Goal: Task Accomplishment & Management: Complete application form

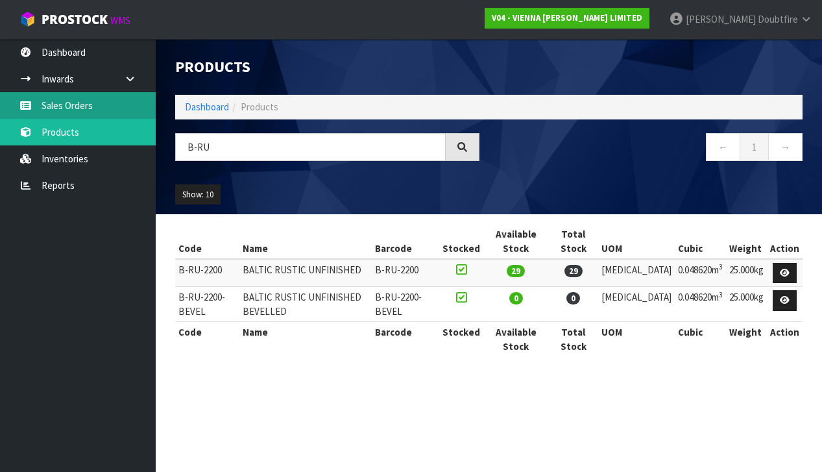
click at [64, 107] on link "Sales Orders" at bounding box center [78, 105] width 156 height 27
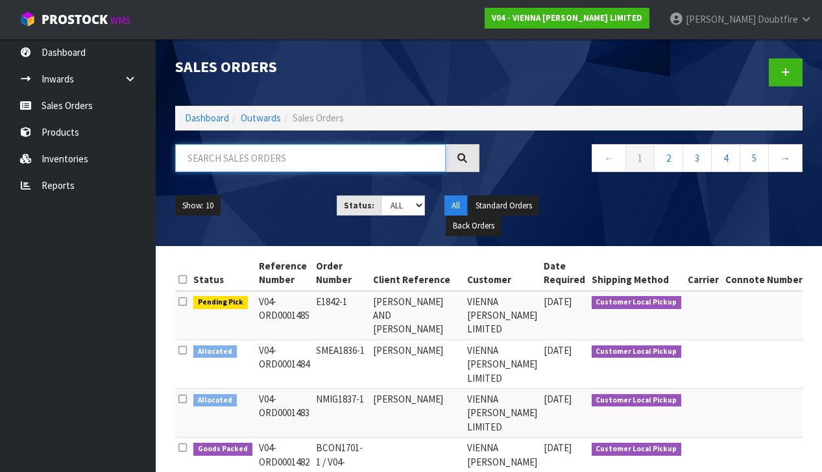
click at [202, 160] on input "text" at bounding box center [310, 158] width 271 height 28
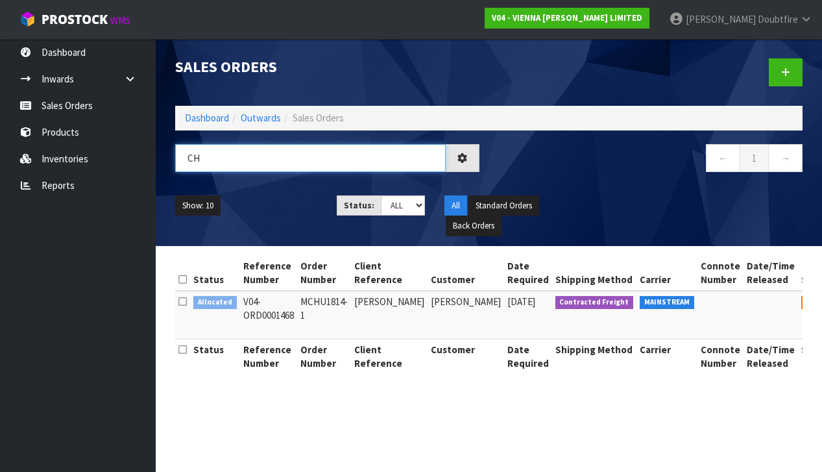
type input "C"
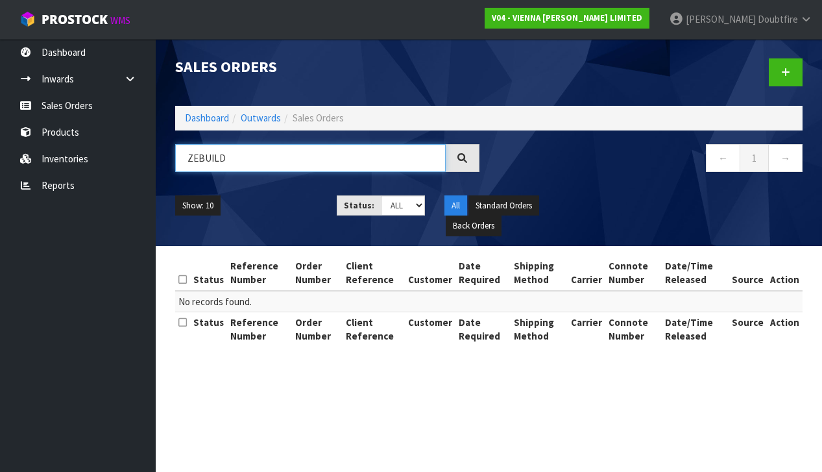
click at [199, 161] on input "ZEBUILD" at bounding box center [310, 158] width 271 height 28
click at [253, 158] on input "ZE BUILD" at bounding box center [310, 158] width 271 height 28
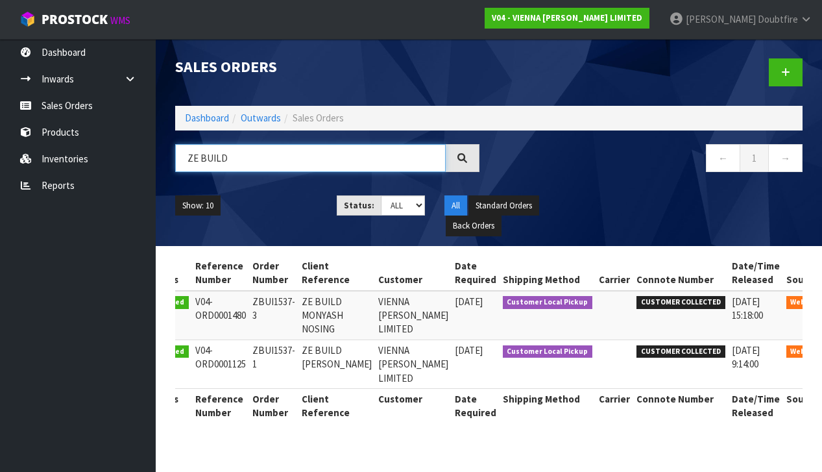
scroll to position [0, 45]
type input "ZE BUILD"
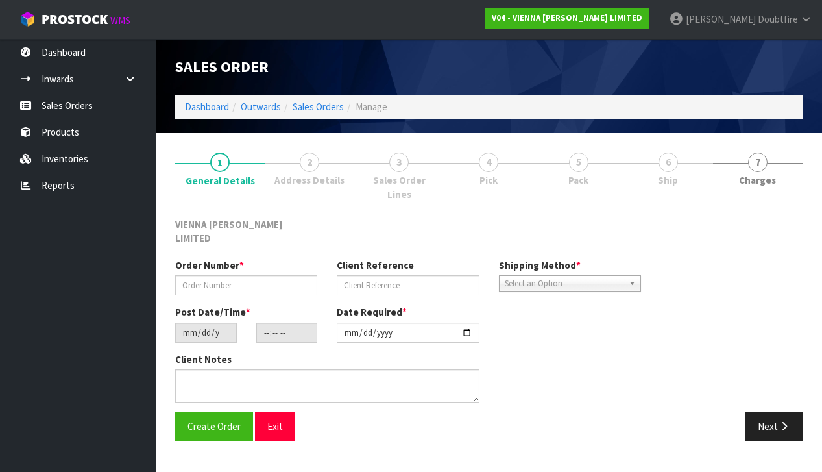
type input "ZBUI1537-3"
type input "ZE BUILD MONYASH NOSING"
type input "[DATE]"
type input "14:55:00.000"
type input "[DATE]"
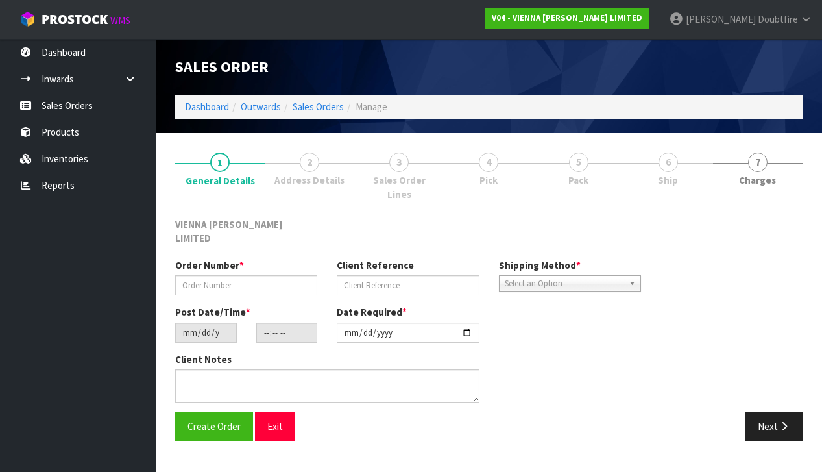
type textarea "ZE BUILD MONYASH NOSING COLLECTION [DATE] AFTER 12PM"
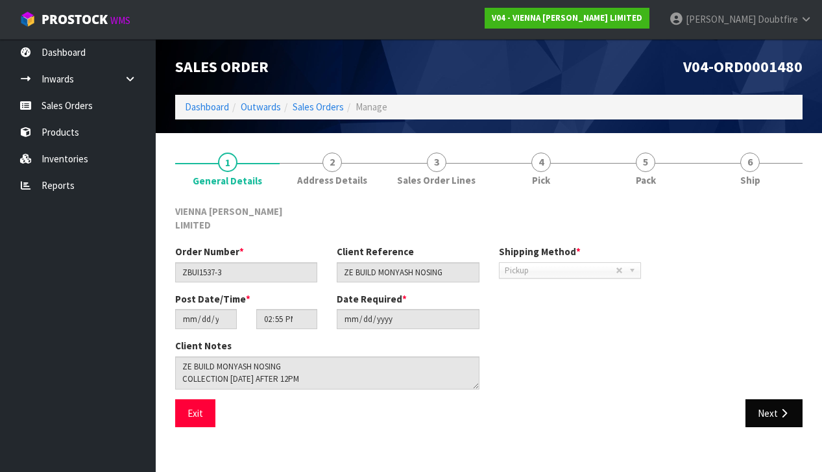
click at [762, 399] on button "Next" at bounding box center [774, 413] width 57 height 28
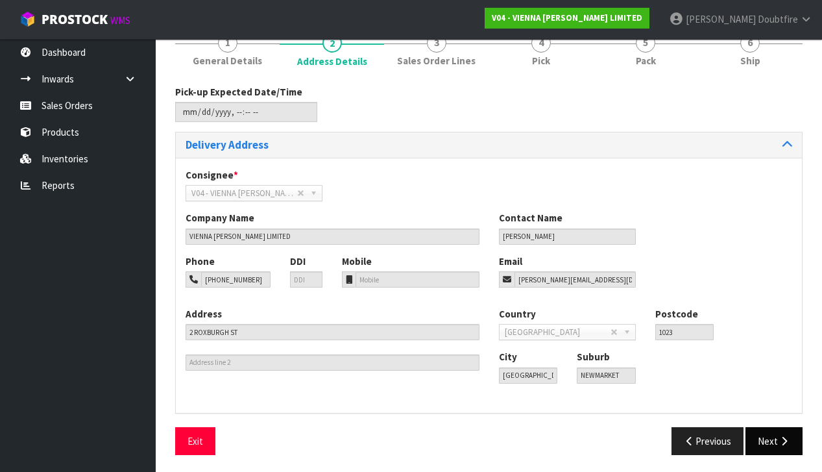
scroll to position [119, 0]
click at [762, 438] on button "Next" at bounding box center [774, 442] width 57 height 28
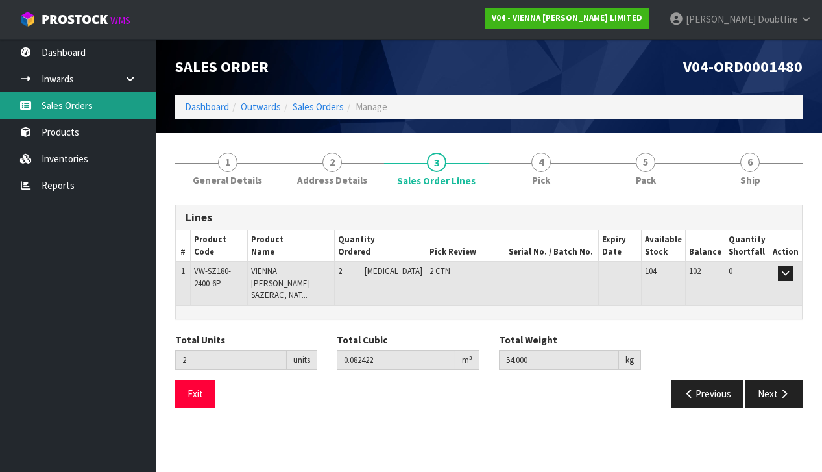
click at [59, 104] on link "Sales Orders" at bounding box center [78, 105] width 156 height 27
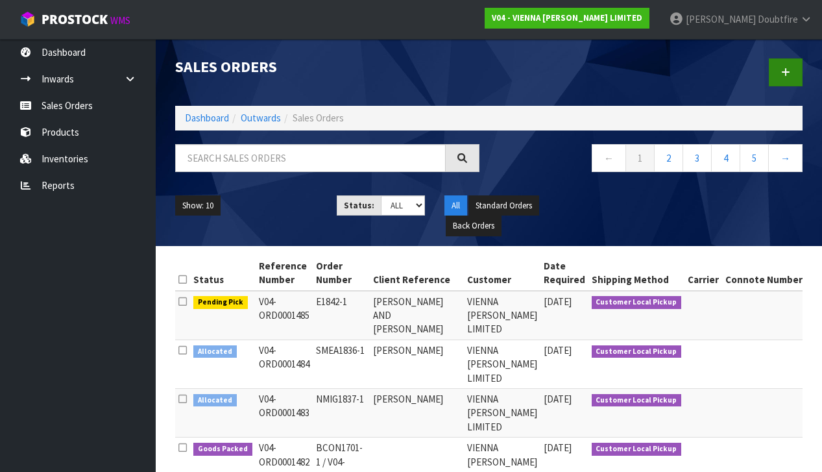
click at [788, 75] on icon at bounding box center [785, 72] width 9 height 10
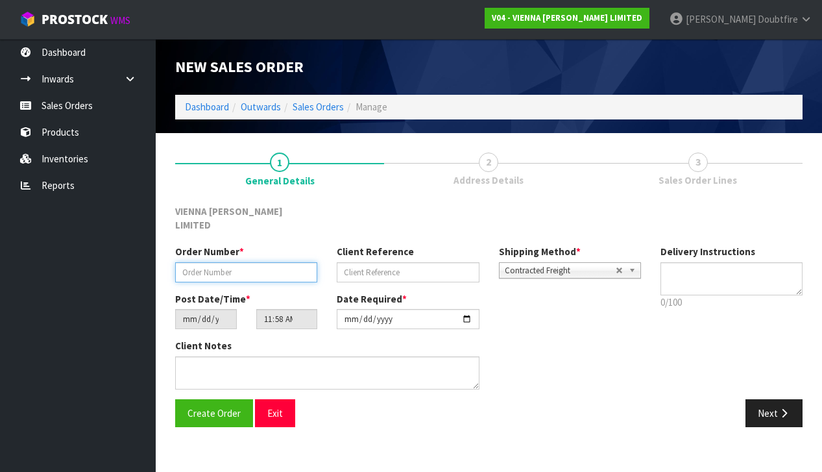
paste input "ZBUI1537-3"
type input "ZBUI1537-3"
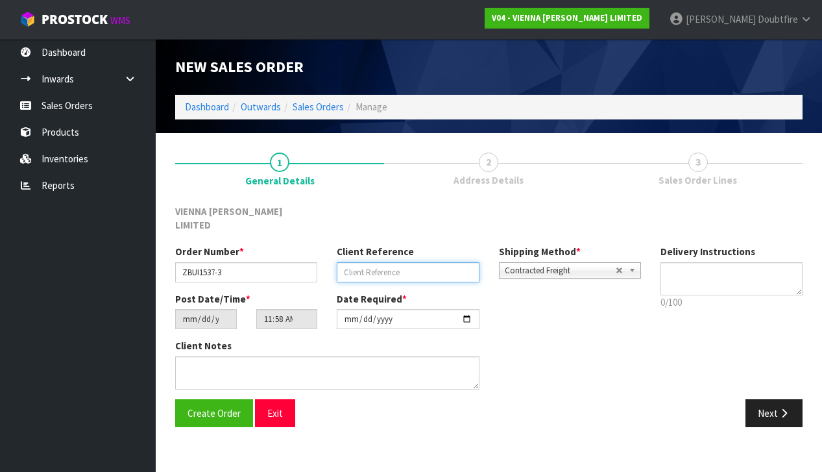
click at [346, 262] on input "text" at bounding box center [408, 272] width 142 height 20
type input "ZE BUILD MONYASH"
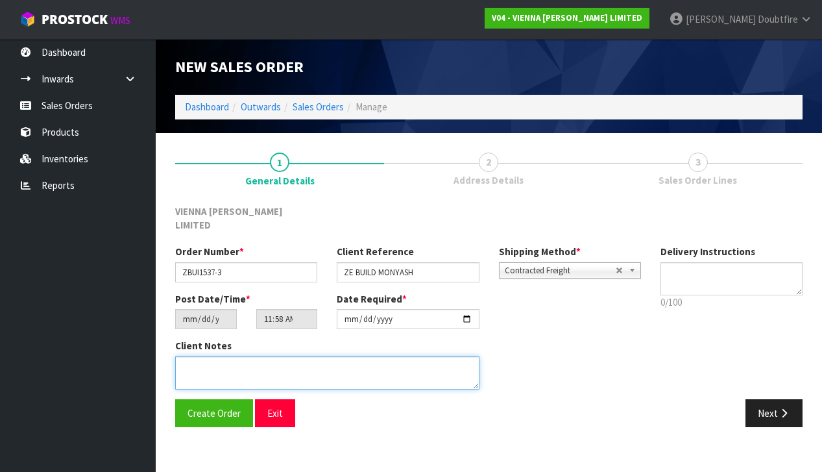
click at [215, 356] on textarea at bounding box center [327, 372] width 304 height 33
type textarea "ZE BUILD MONYASH"
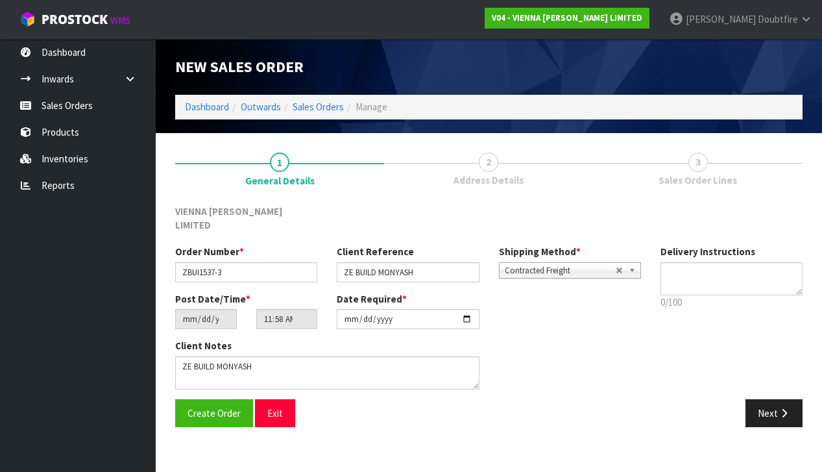
click at [550, 263] on span "Contracted Freight" at bounding box center [560, 271] width 111 height 16
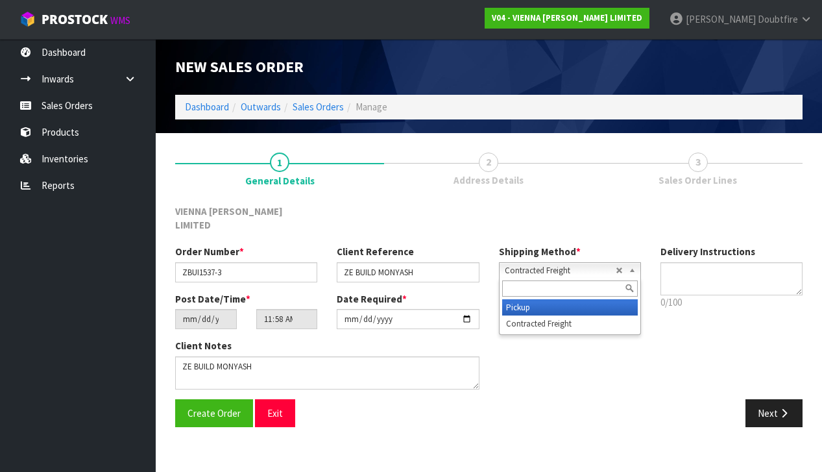
click at [525, 299] on li "Pickup" at bounding box center [570, 307] width 136 height 16
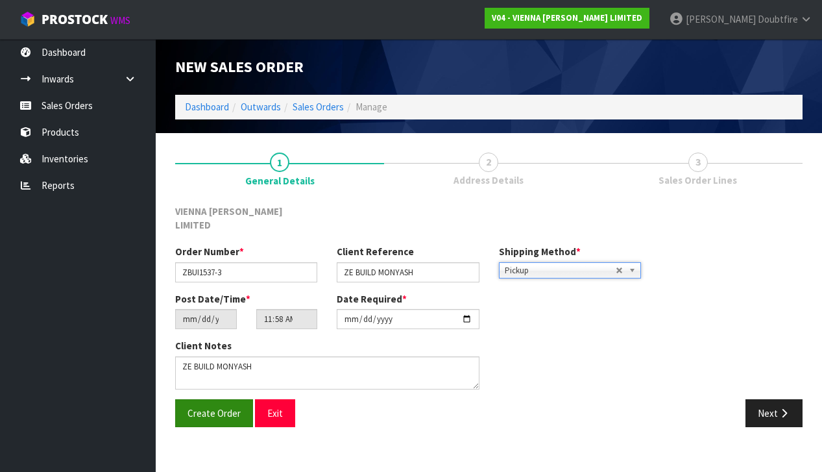
click at [210, 407] on span "Create Order" at bounding box center [214, 413] width 53 height 12
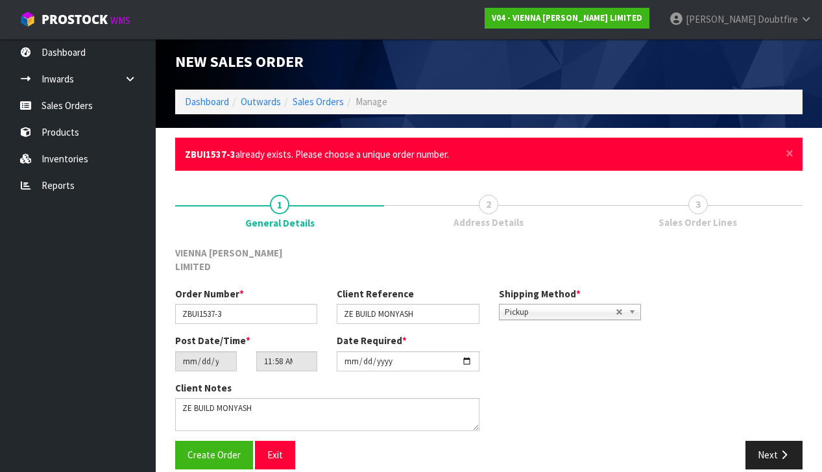
scroll to position [5, 0]
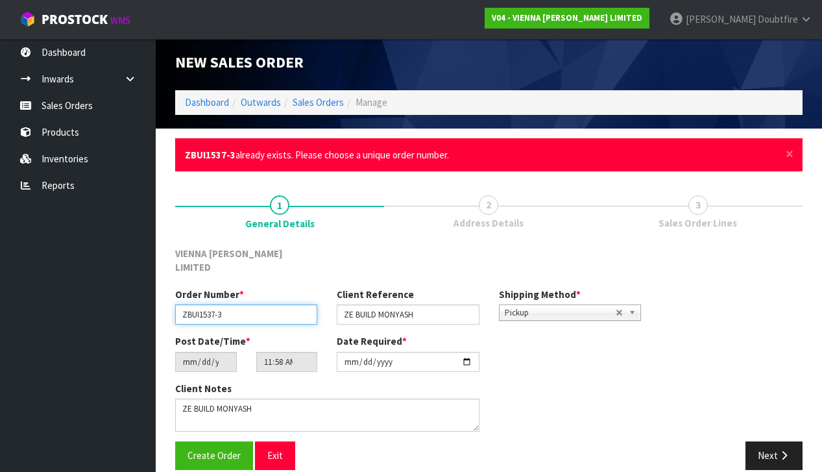
click at [253, 304] on input "ZBUI1537-3" at bounding box center [246, 314] width 142 height 20
type input "ZBUI1537-3 +1"
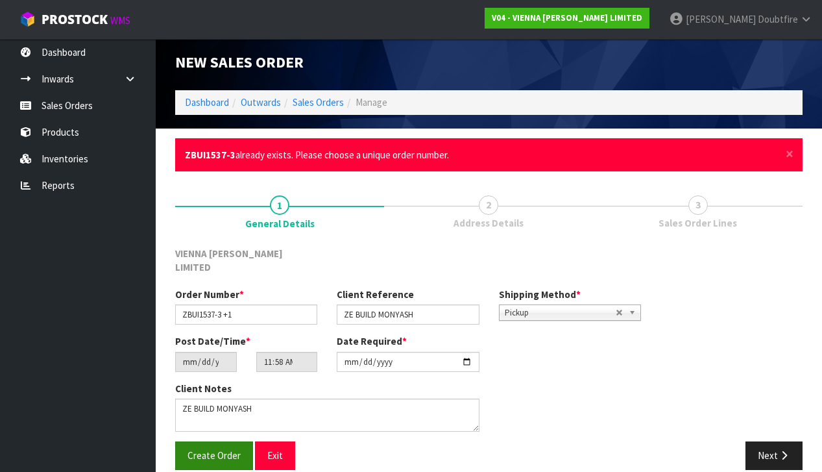
click at [206, 448] on button "Create Order" at bounding box center [214, 455] width 78 height 28
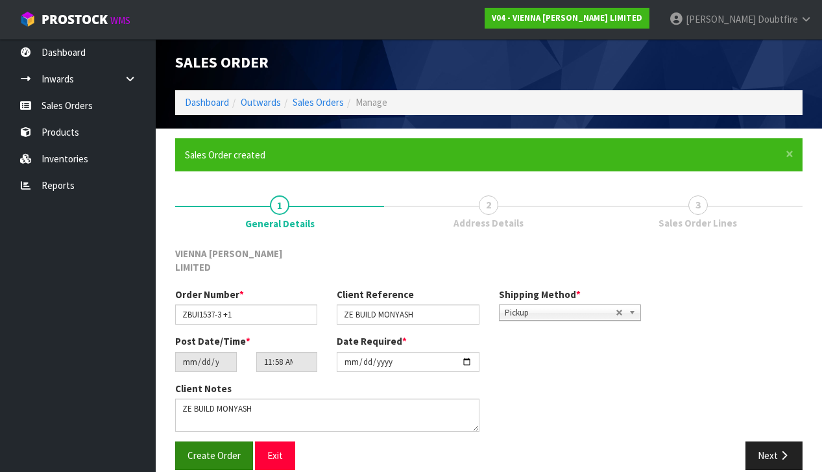
scroll to position [0, 0]
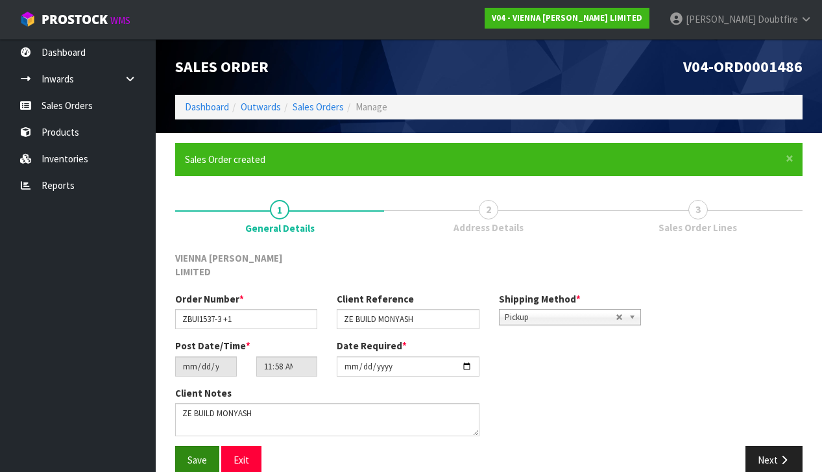
click at [199, 450] on button "Save" at bounding box center [197, 460] width 44 height 28
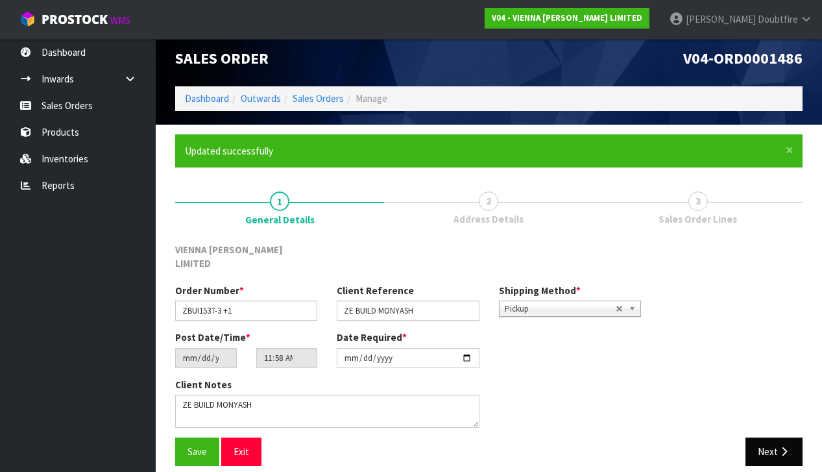
click at [782, 441] on button "Next" at bounding box center [774, 451] width 57 height 28
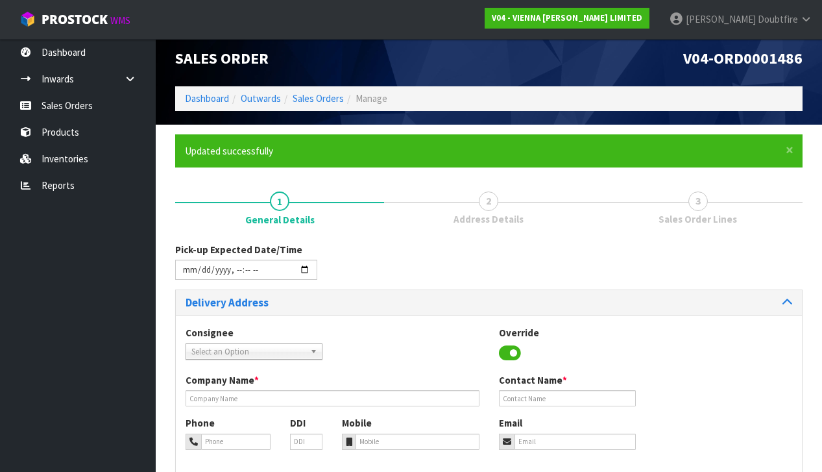
scroll to position [0, 0]
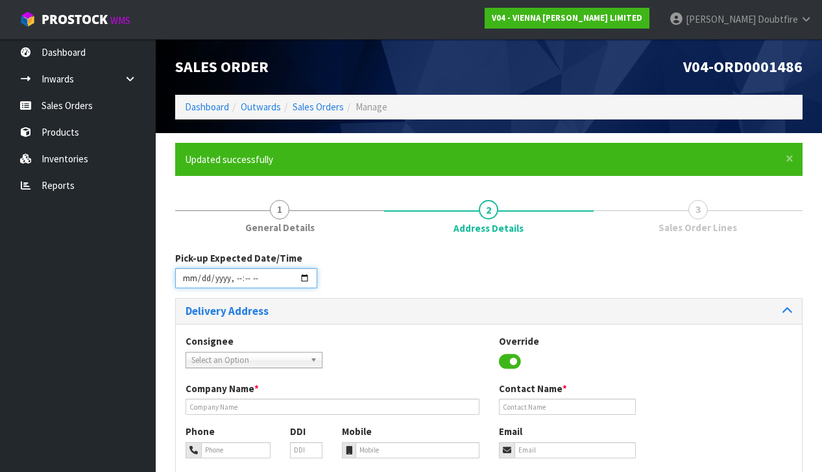
click at [185, 286] on input "datetime-local" at bounding box center [246, 278] width 142 height 20
click at [182, 280] on input "datetime-local" at bounding box center [246, 278] width 142 height 20
click at [493, 272] on div "Pick-up Expected Date/Time" at bounding box center [488, 274] width 647 height 47
click at [235, 287] on input "datetime-local" at bounding box center [246, 278] width 142 height 20
drag, startPoint x: 383, startPoint y: 273, endPoint x: 358, endPoint y: 270, distance: 24.8
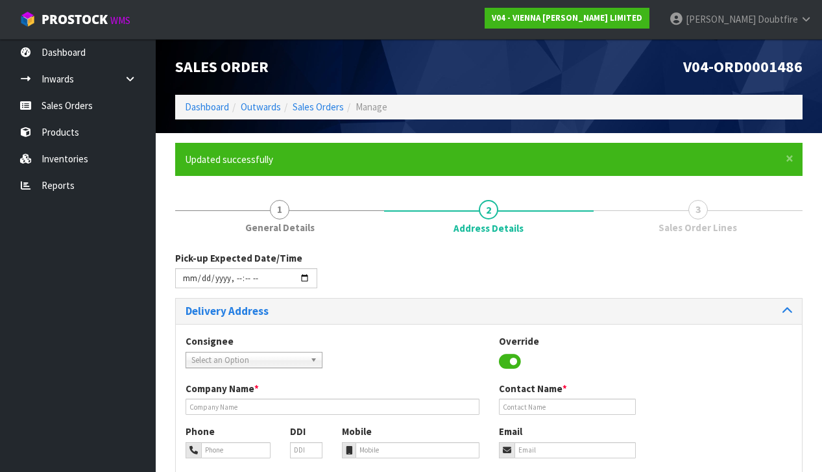
click at [383, 273] on div "Pick-up Expected Date/Time" at bounding box center [488, 274] width 647 height 47
click at [258, 286] on input "datetime-local" at bounding box center [246, 278] width 142 height 20
type input "[DATE]T10:00"
click at [374, 278] on div "Pick-up Expected Date/Time" at bounding box center [488, 274] width 647 height 47
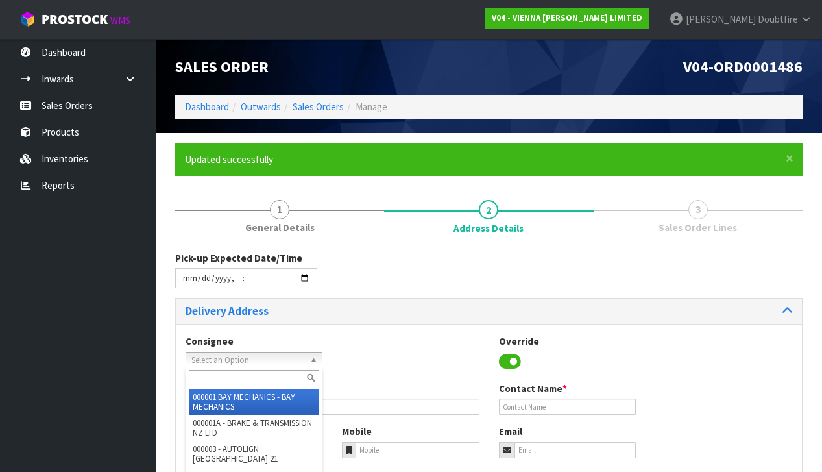
click at [235, 359] on span "Select an Option" at bounding box center [248, 360] width 114 height 16
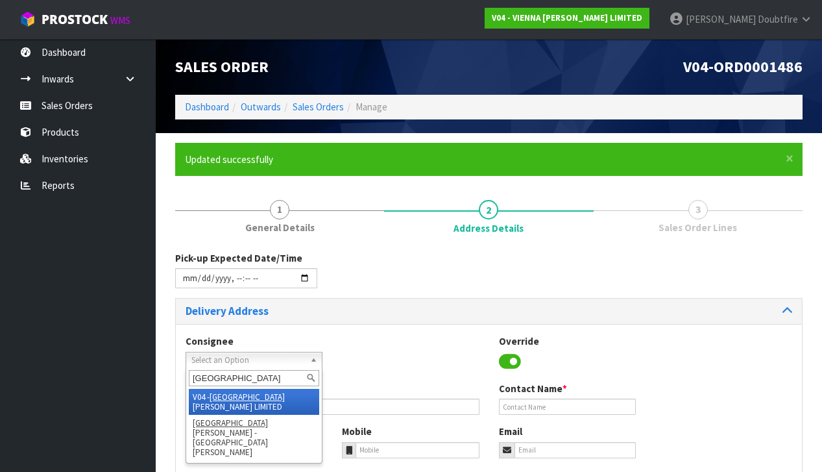
type input "[GEOGRAPHIC_DATA]"
click at [248, 391] on li "V04 - VIENNA [PERSON_NAME] LIMITED" at bounding box center [254, 402] width 130 height 26
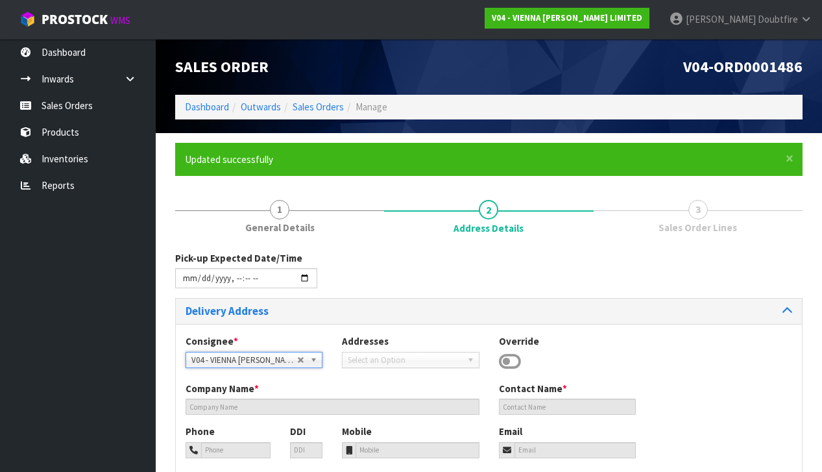
scroll to position [1, 0]
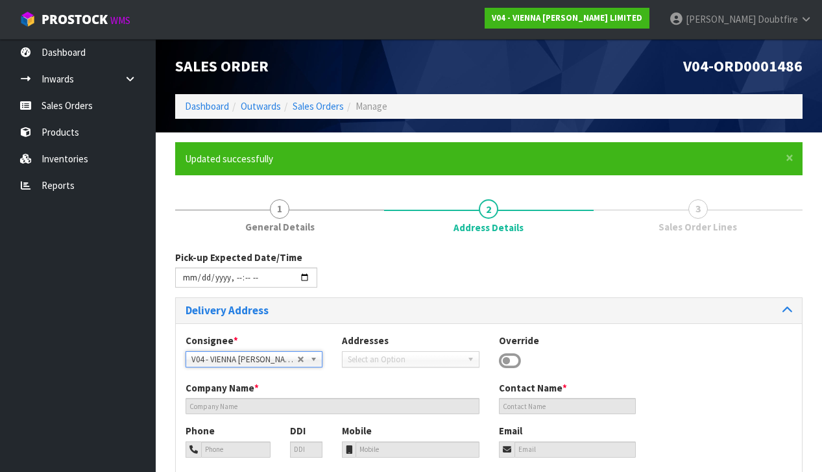
type input "VIENNA [PERSON_NAME] LIMITED"
type input "[PERSON_NAME]"
type input "[PHONE_NUMBER]"
type input "[PERSON_NAME][EMAIL_ADDRESS][DOMAIN_NAME]"
type input "2 ROXBURGH ST"
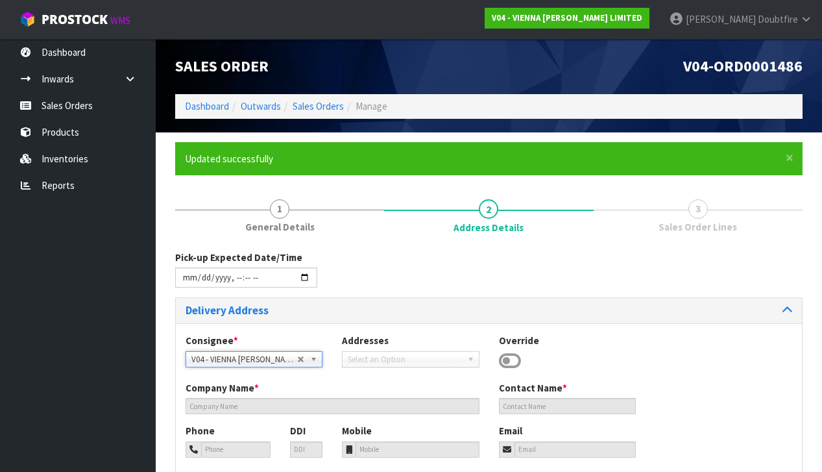
type input "1023"
type input "[GEOGRAPHIC_DATA]"
type input "NEWMARKET"
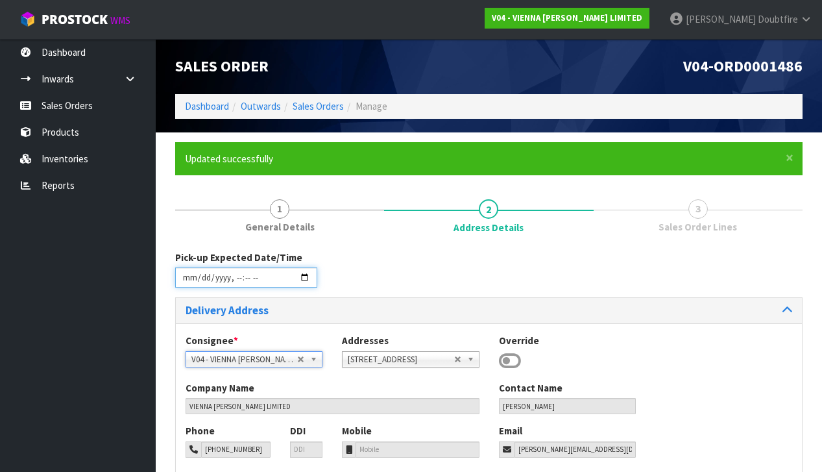
click at [234, 284] on input "datetime-local" at bounding box center [246, 277] width 142 height 20
click at [320, 276] on div "Pick-up Expected Date/Time" at bounding box center [246, 268] width 162 height 37
click at [254, 285] on input "datetime-local" at bounding box center [246, 277] width 142 height 20
click at [339, 276] on div "Pick-up Expected Date/Time" at bounding box center [488, 273] width 647 height 47
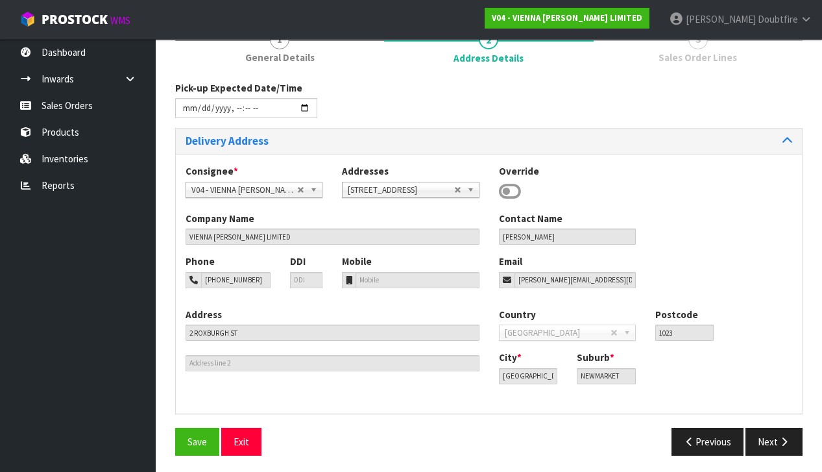
scroll to position [169, 0]
click at [193, 441] on span "Save" at bounding box center [197, 442] width 19 height 12
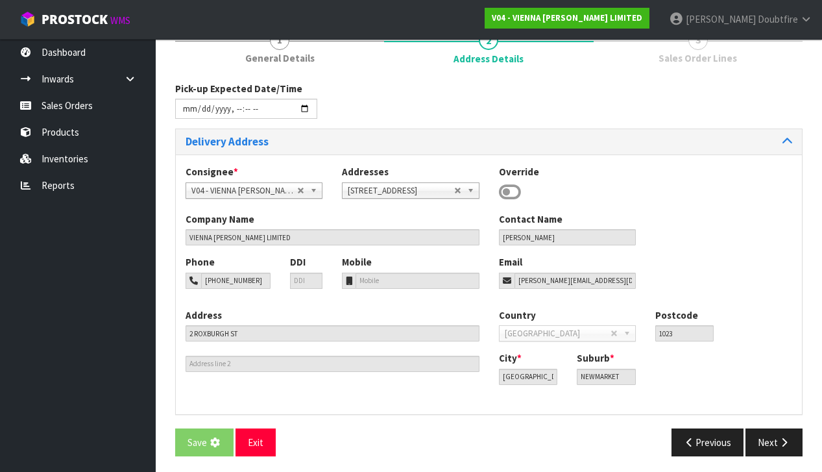
scroll to position [0, 0]
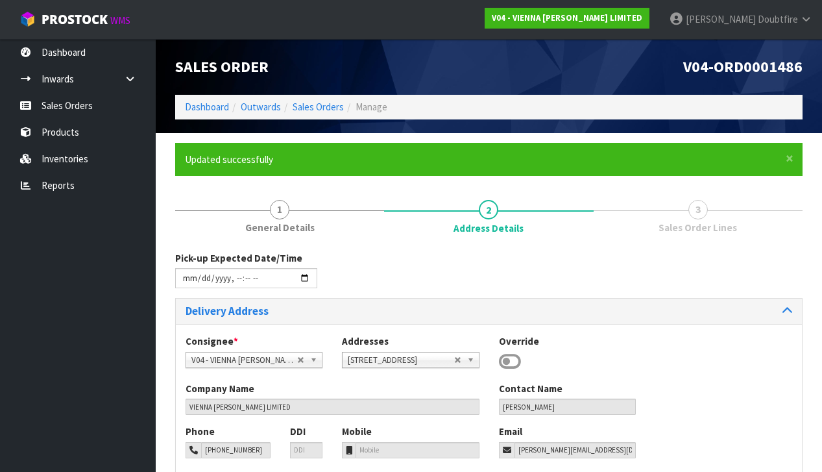
type input "[DATE]T12:00"
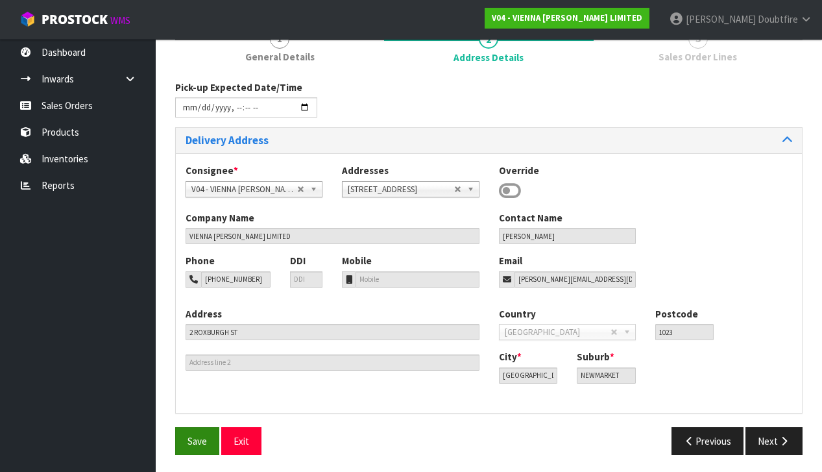
click at [200, 437] on span "Save" at bounding box center [197, 441] width 19 height 12
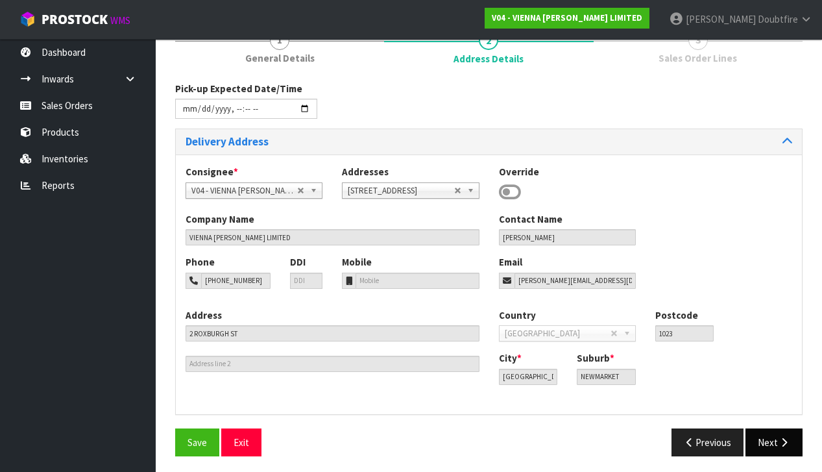
click at [773, 440] on button "Next" at bounding box center [774, 442] width 57 height 28
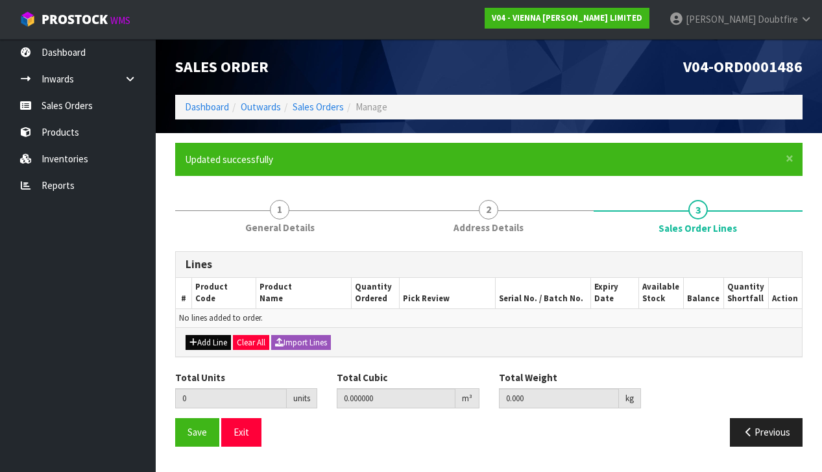
click at [208, 343] on button "Add Line" at bounding box center [208, 343] width 45 height 16
type input "0"
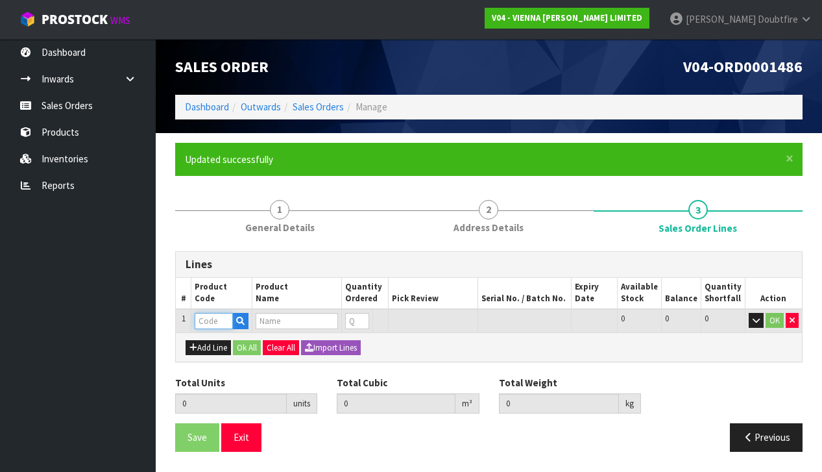
click at [212, 319] on input "text" at bounding box center [214, 321] width 38 height 16
type input "VW-SZ180"
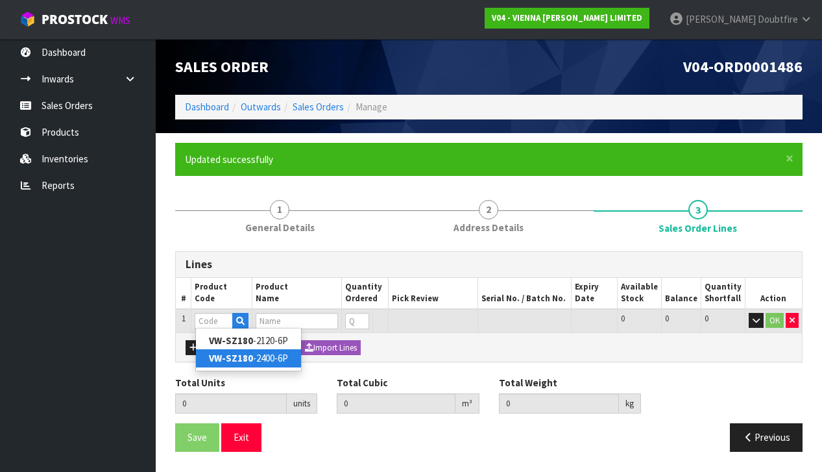
click at [269, 360] on link "VW-SZ180 -2400-6P" at bounding box center [248, 358] width 105 height 18
type input "VW-SZ180-2400-6P"
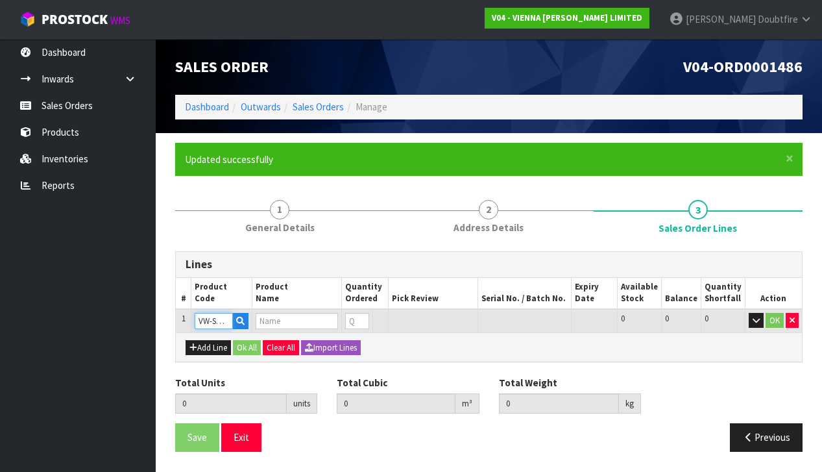
type input "0.000000"
type input "0.000"
type input "VIENNA [PERSON_NAME] SAZERAC, NATUR GRADE, ML, BRUSH BEVEL 2.592M2"
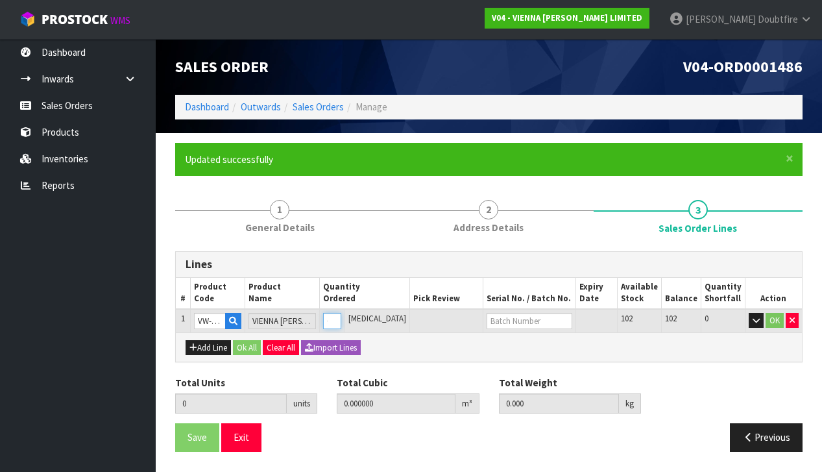
type input "1"
type input "0.041211"
type input "27"
click at [341, 315] on input "1" at bounding box center [332, 321] width 18 height 16
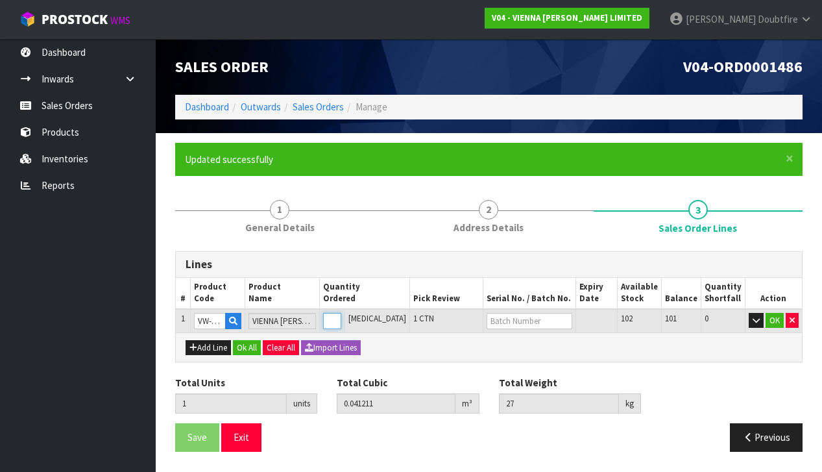
type input "0"
type input "3"
type input "0.123633"
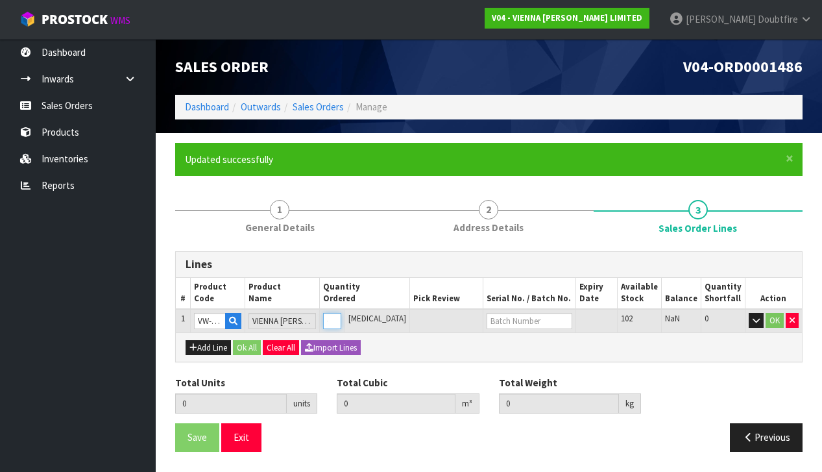
type input "81"
type input "3"
type input "30"
type input "1.23633"
type input "810"
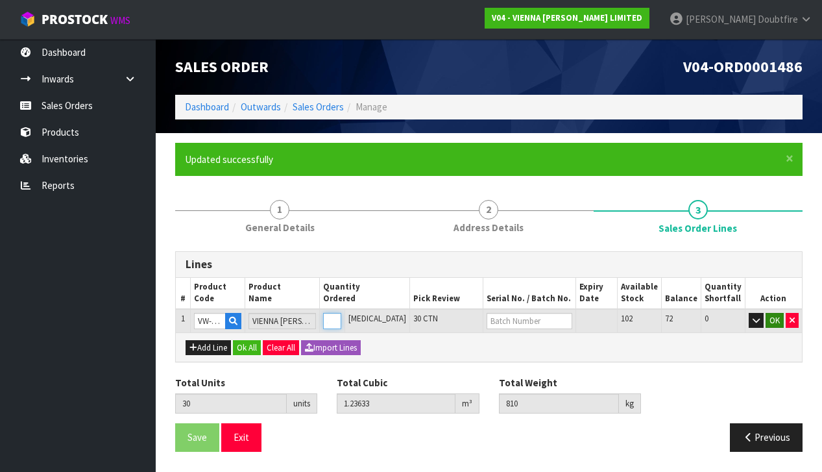
type input "30"
click at [777, 316] on button "OK" at bounding box center [775, 321] width 18 height 16
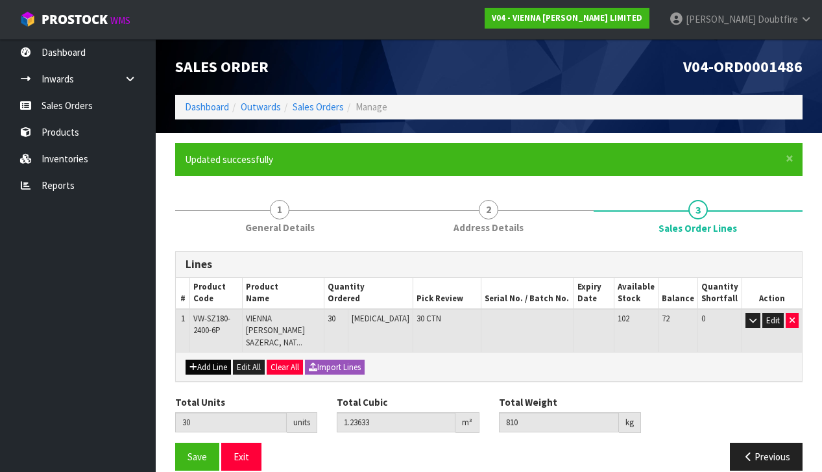
click at [204, 359] on button "Add Line" at bounding box center [208, 367] width 45 height 16
type input "0"
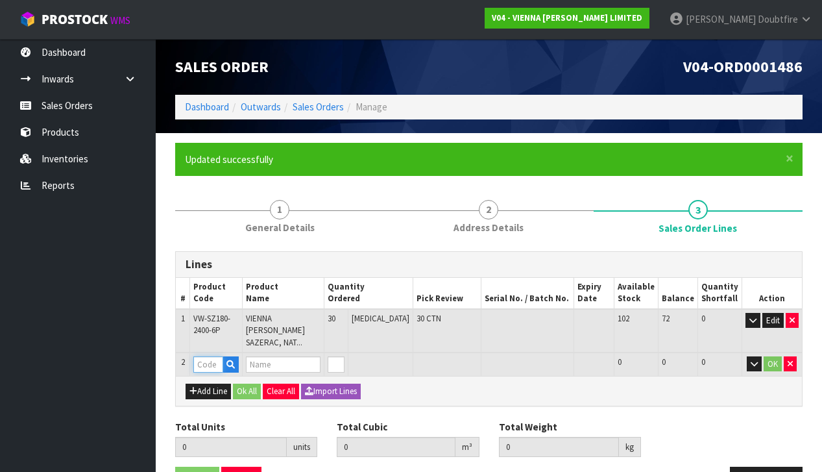
click at [204, 356] on input "text" at bounding box center [208, 364] width 30 height 16
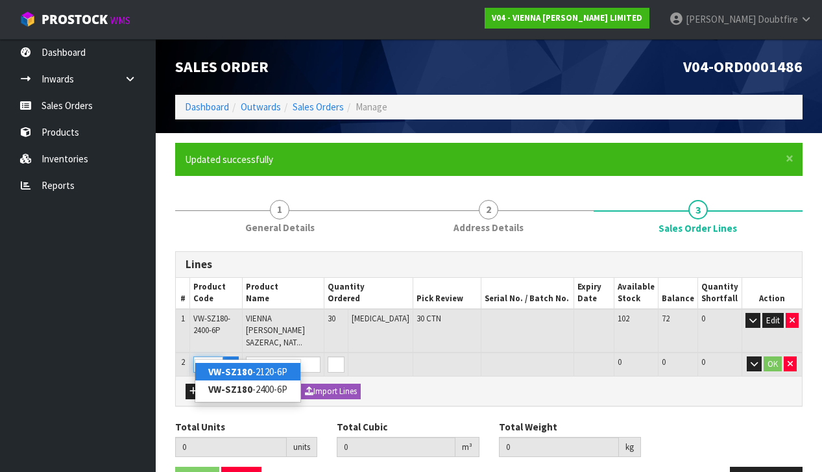
type input "VW-SZ180"
click at [270, 372] on link "VW-SZ180 -2120-6P" at bounding box center [247, 372] width 105 height 18
type input "VW-SZ180-2120-6P"
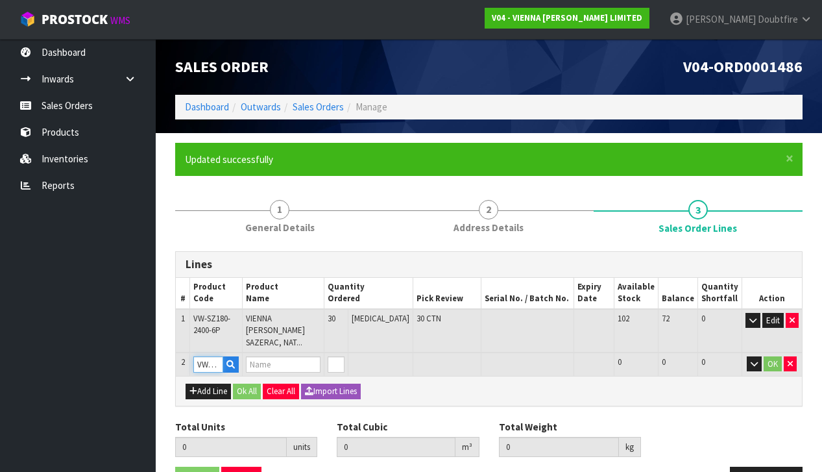
type input "30"
type input "1.23633"
type input "810"
type input "VIENNA [PERSON_NAME] SAZERAC, NATUR GRADE, ML, BRUSH BEVEL 2.289M2"
type input "1"
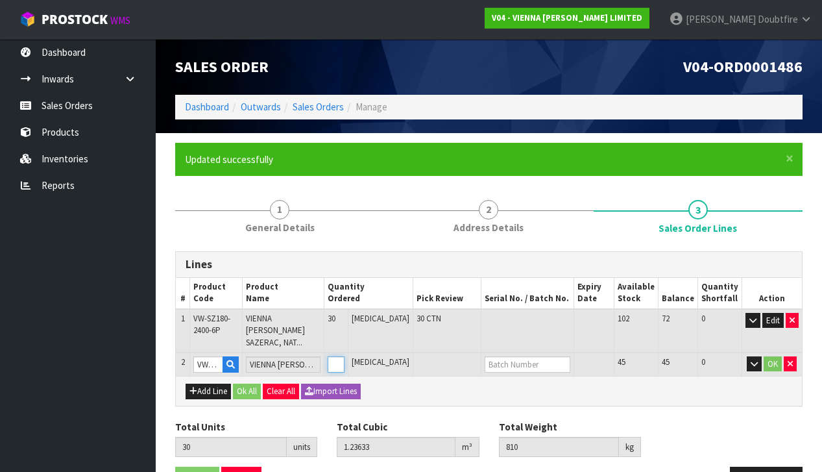
type input "31"
type input "1.272582"
type input "834"
click at [345, 356] on input "1" at bounding box center [336, 364] width 17 height 16
type input "0"
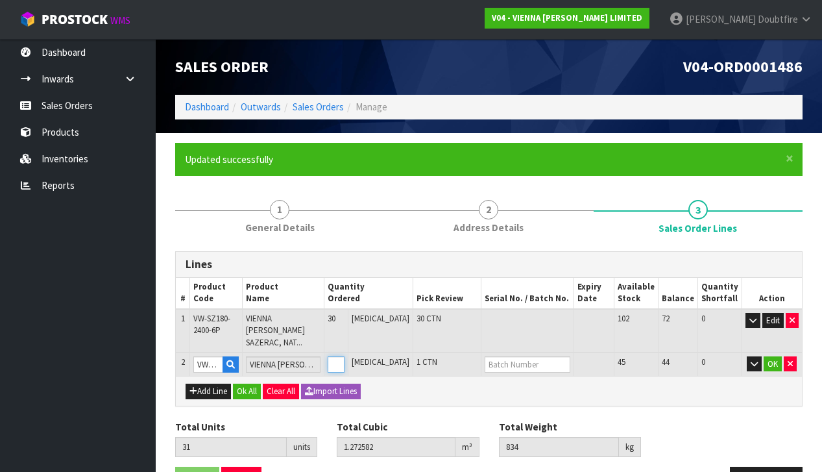
type input "0"
type input "31"
type input "1.272582"
type input "834"
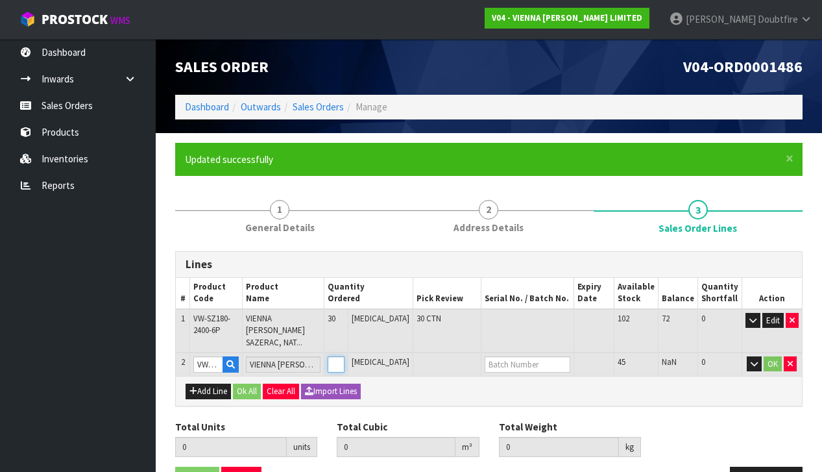
type input "1"
type input "47"
type input "1.852614"
type input "1218"
type input "17"
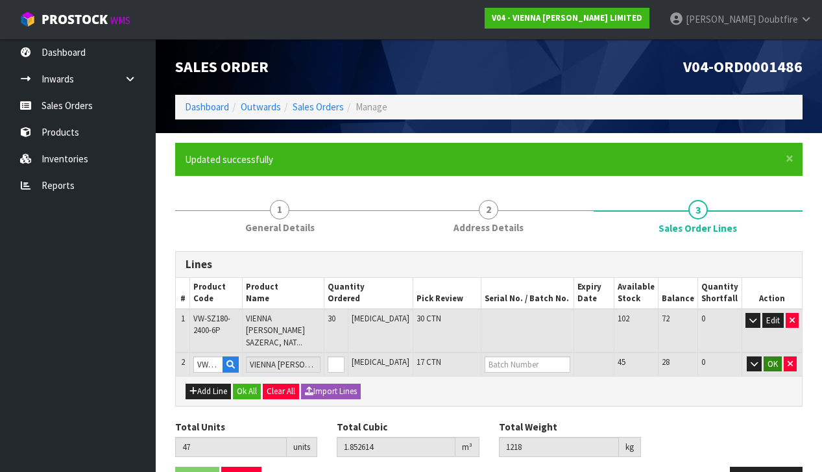
click at [775, 356] on button "OK" at bounding box center [773, 364] width 18 height 16
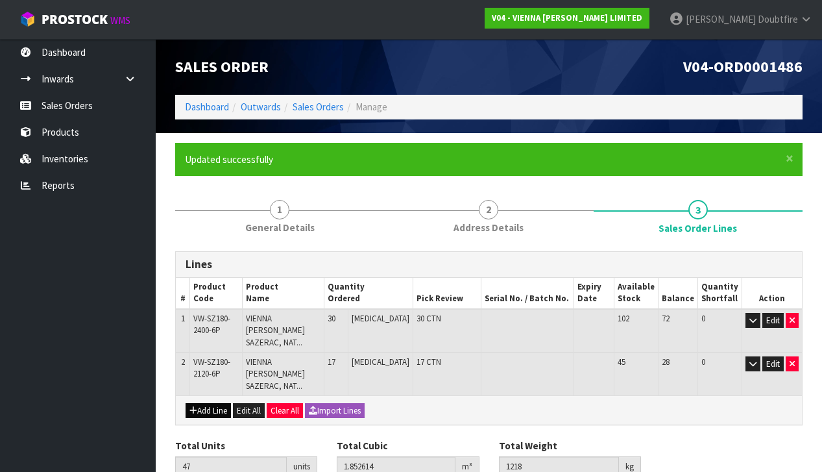
click at [204, 403] on button "Add Line" at bounding box center [208, 411] width 45 height 16
type input "0"
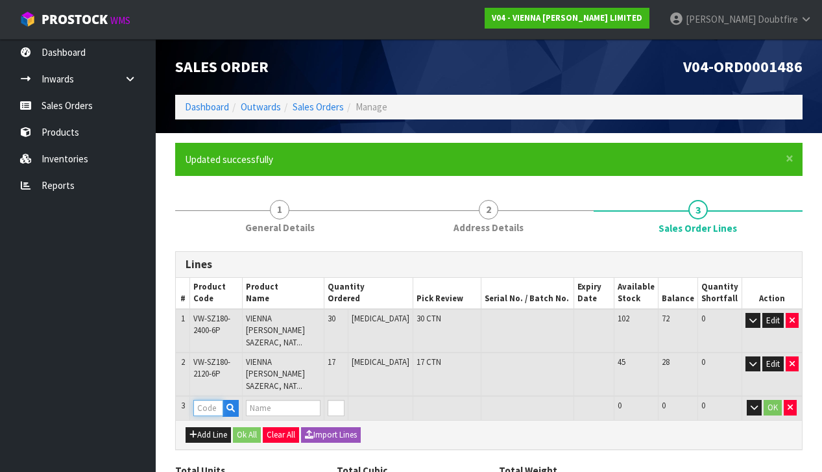
click at [204, 400] on input "text" at bounding box center [208, 408] width 30 height 16
type input "PARA"
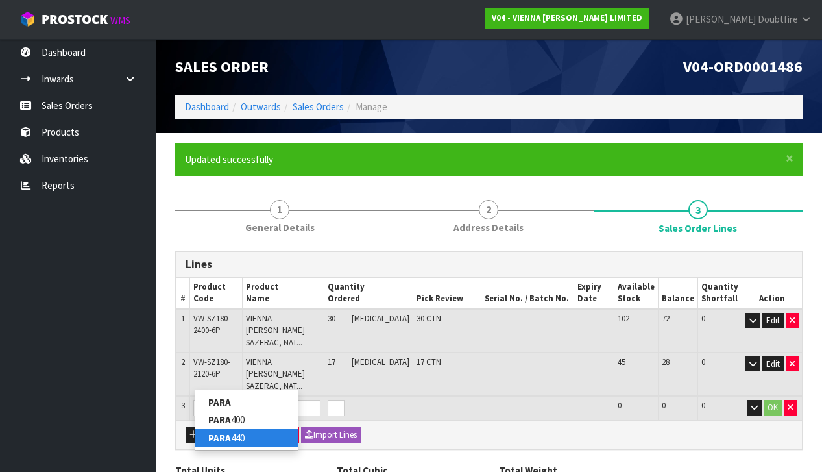
click at [231, 429] on link "PARA 440" at bounding box center [246, 438] width 103 height 18
type input "PARA 440"
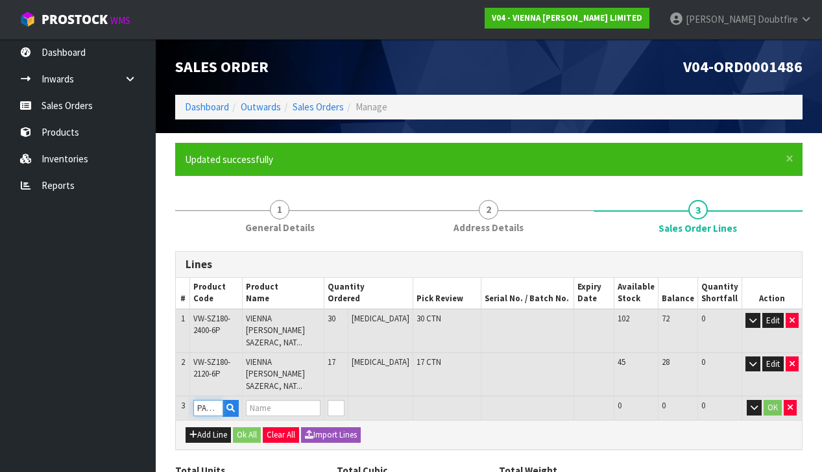
type input "47"
type input "1.852614"
type input "1218"
type input "PARABOND 440"
type input "1"
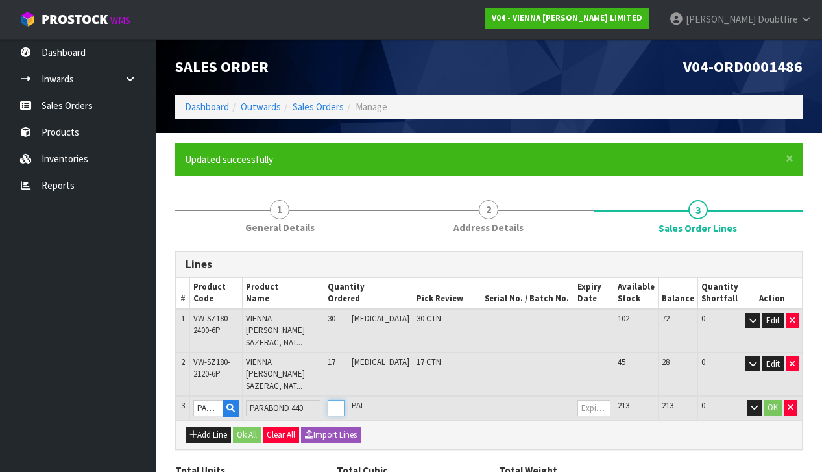
type input "48"
type input "1.873314"
type input "1233.8"
click at [345, 400] on input "1" at bounding box center [336, 408] width 17 height 16
type input "0"
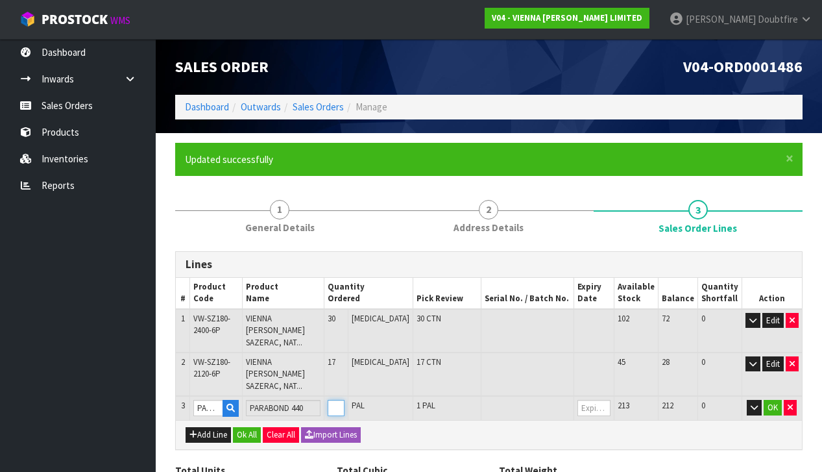
type input "0"
type input "48"
type input "1.873314"
type input "1233.8"
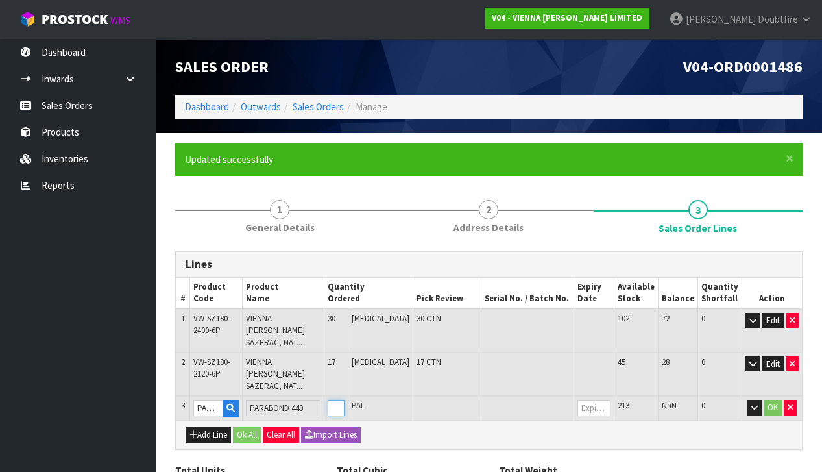
type input "1"
type input "57"
type input "2.059614"
type input "1376"
type input "10"
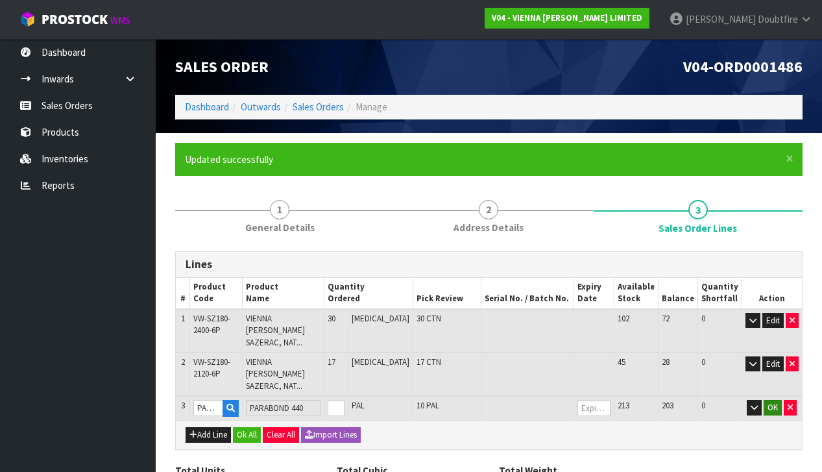
click at [770, 400] on button "OK" at bounding box center [773, 408] width 18 height 16
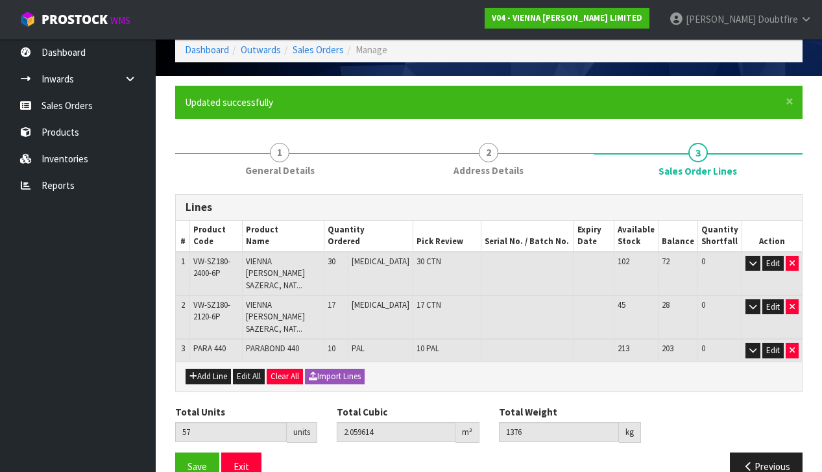
scroll to position [56, 0]
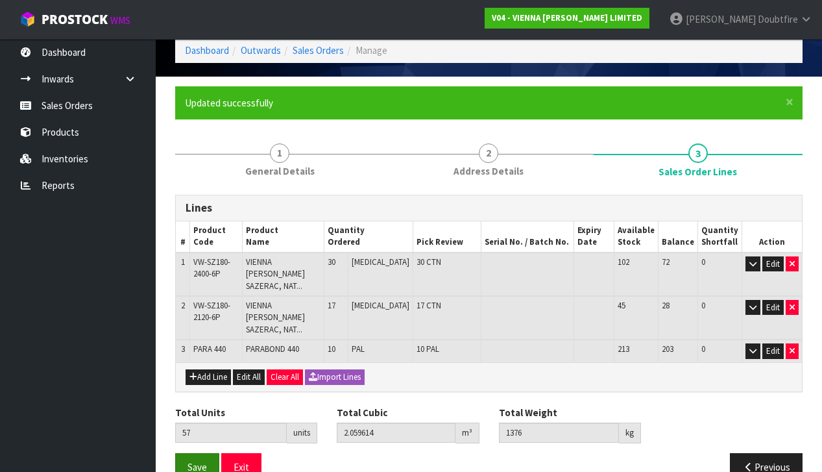
click at [199, 461] on span "Save" at bounding box center [197, 467] width 19 height 12
click at [193, 461] on span "Save" at bounding box center [197, 467] width 19 height 12
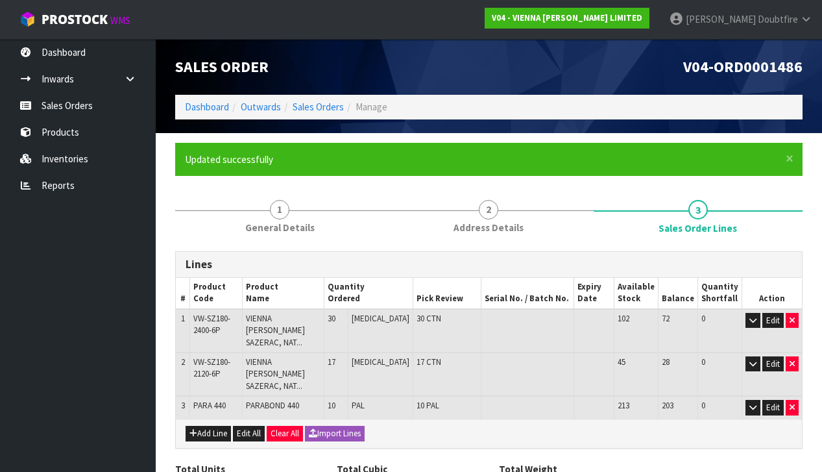
scroll to position [0, 0]
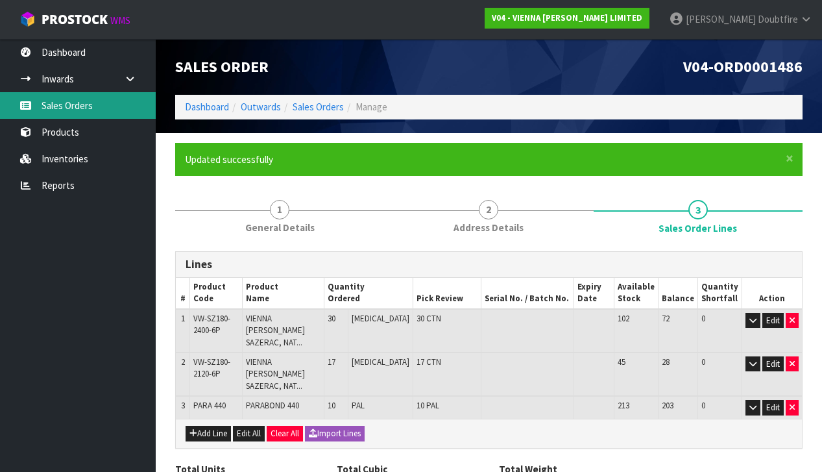
click at [68, 109] on link "Sales Orders" at bounding box center [78, 105] width 156 height 27
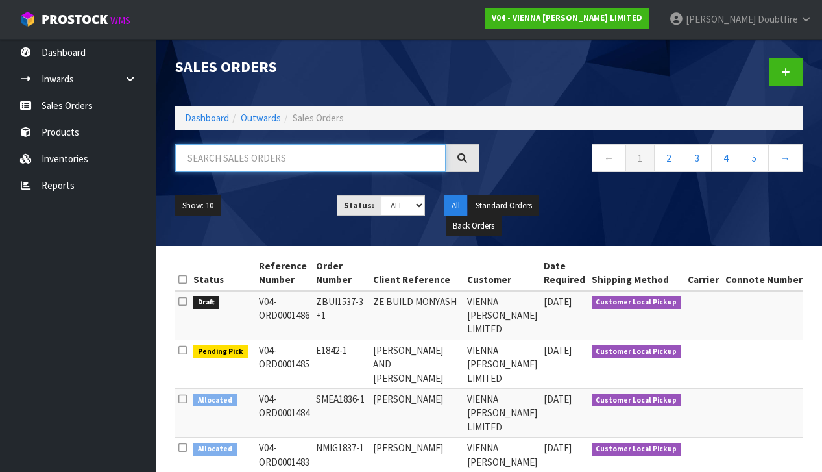
click at [213, 164] on input "text" at bounding box center [310, 158] width 271 height 28
type input "ZE"
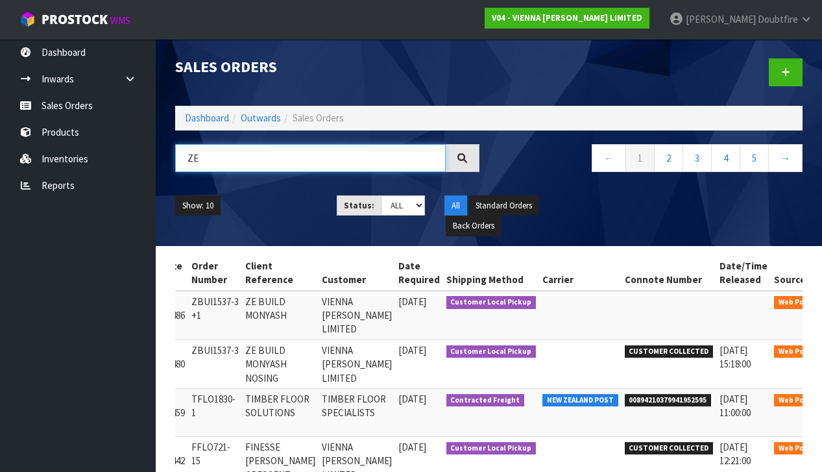
scroll to position [0, 106]
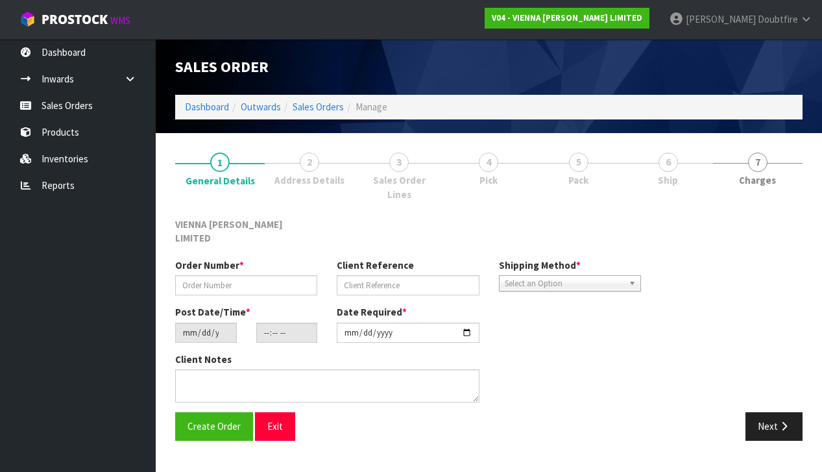
type input "ZBUI1537-3 +1"
type input "ZE BUILD MONYASH"
type input "[DATE]"
type input "11:58:00.000"
type input "[DATE]"
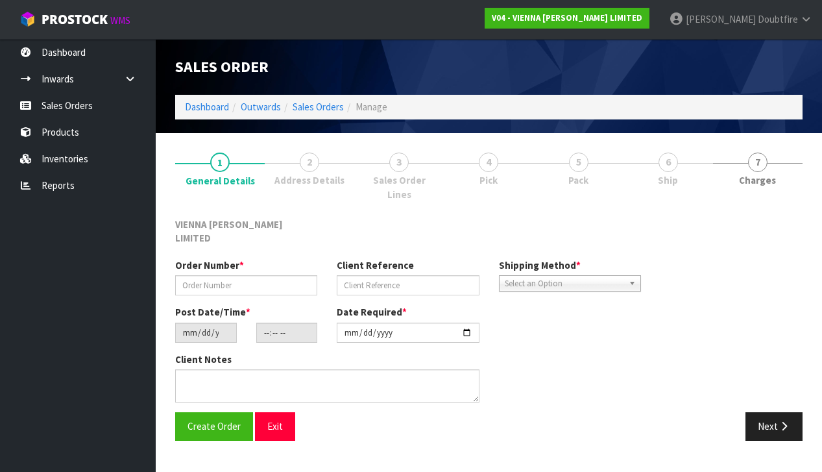
type textarea "ZE BUILD MONYASH"
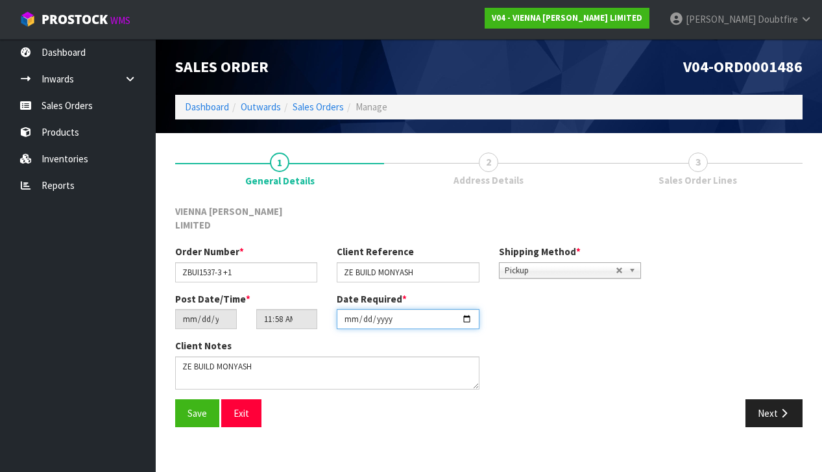
click at [350, 311] on input "[DATE]" at bounding box center [408, 319] width 142 height 20
type input "[DATE]"
click at [486, 399] on div "Save Exit" at bounding box center [327, 413] width 324 height 28
click at [200, 404] on button "Save" at bounding box center [197, 413] width 44 height 28
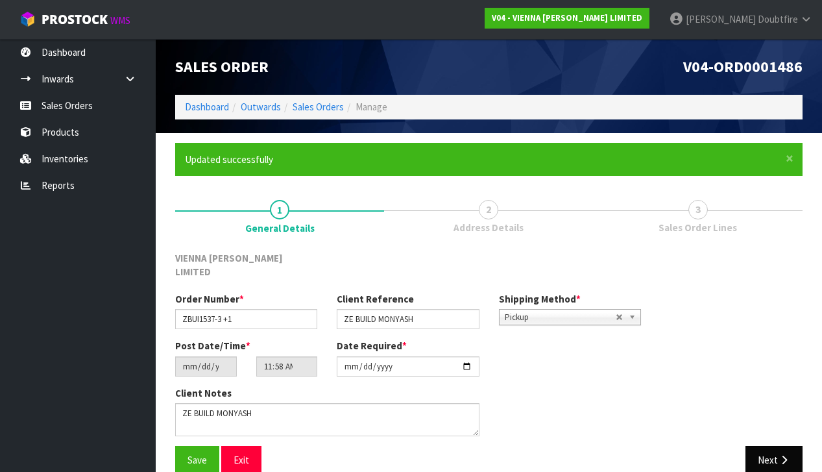
click at [766, 446] on button "Next" at bounding box center [774, 460] width 57 height 28
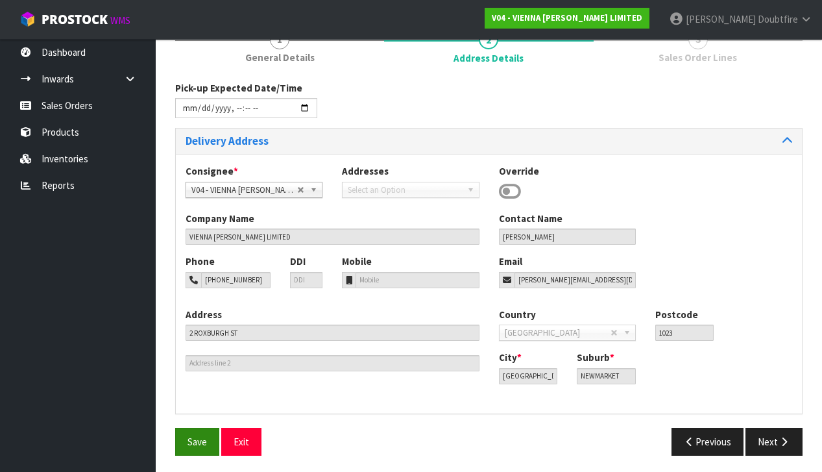
scroll to position [169, 0]
click at [194, 437] on span "Save" at bounding box center [197, 442] width 19 height 12
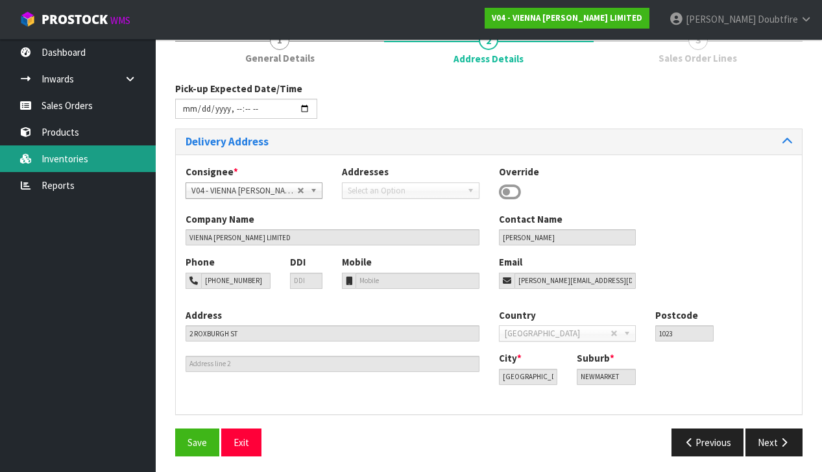
scroll to position [0, 0]
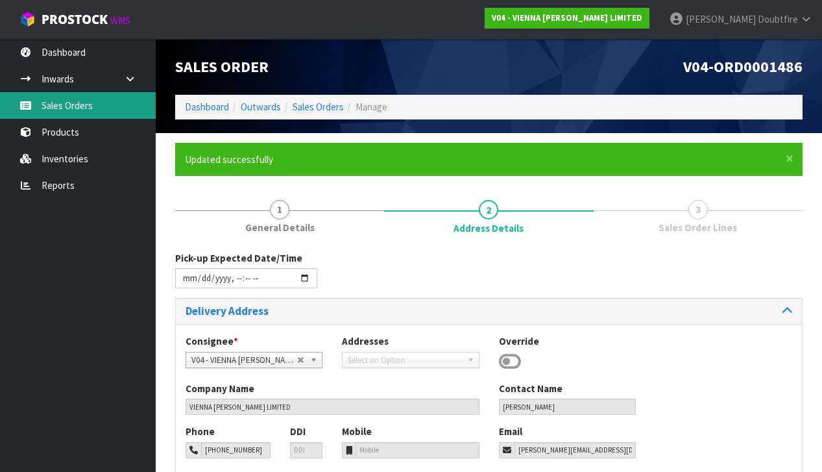
click at [60, 114] on link "Sales Orders" at bounding box center [78, 105] width 156 height 27
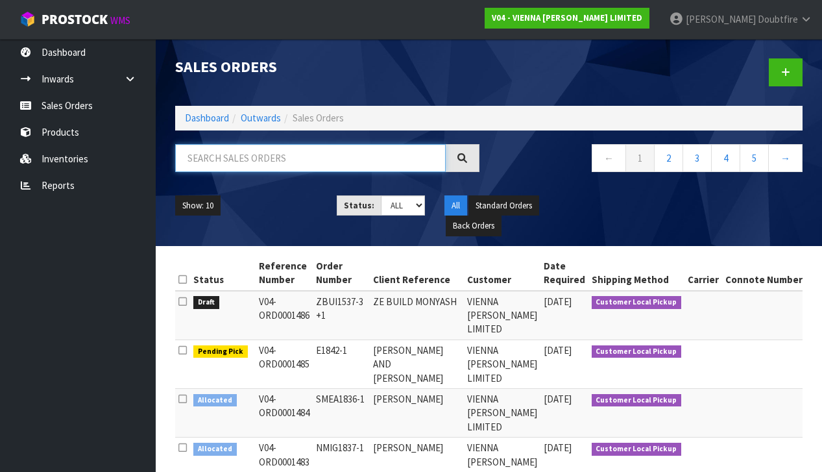
click at [247, 162] on input "text" at bounding box center [310, 158] width 271 height 28
type input "SPATIAL"
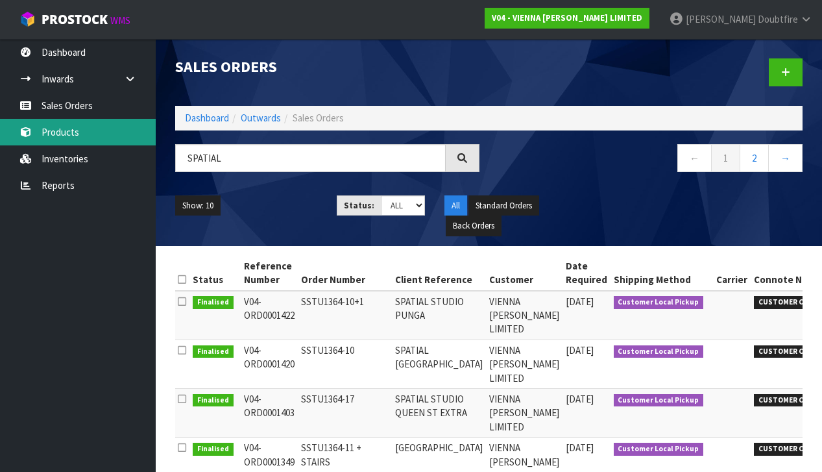
click at [60, 129] on link "Products" at bounding box center [78, 132] width 156 height 27
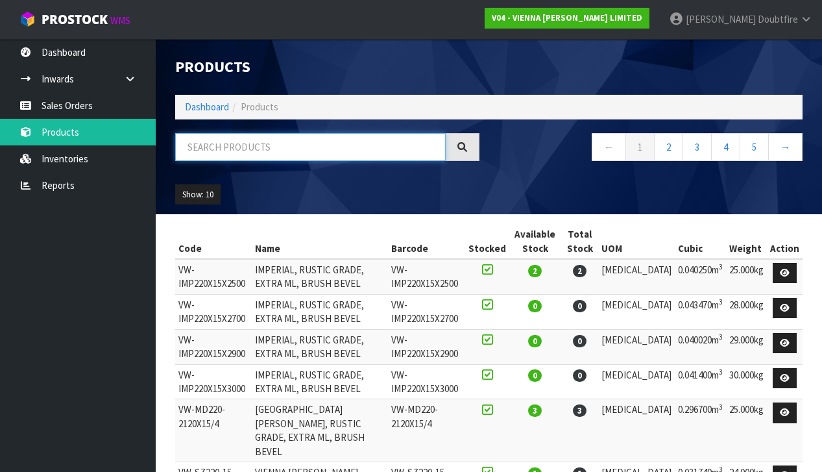
click at [210, 143] on input "text" at bounding box center [310, 147] width 271 height 28
type input "WESTWOOD"
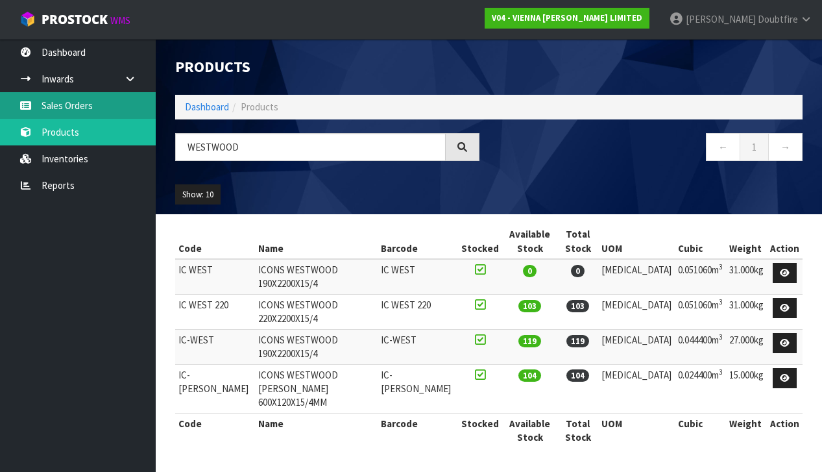
click at [67, 106] on link "Sales Orders" at bounding box center [78, 105] width 156 height 27
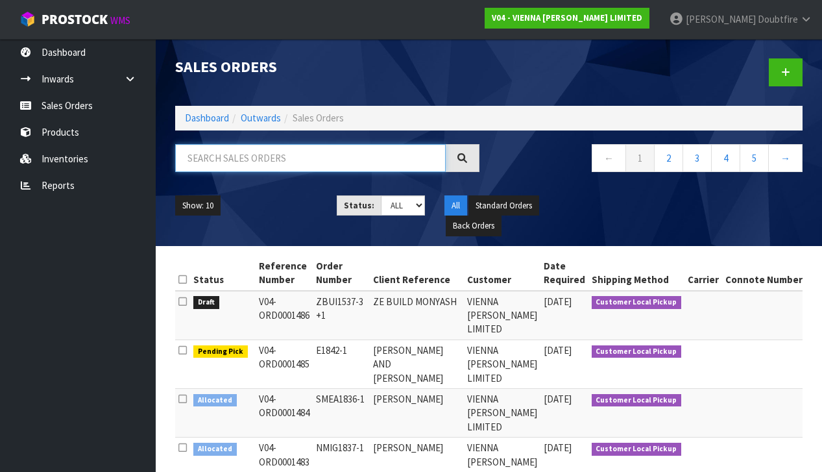
paste input "SSTU1364-18"
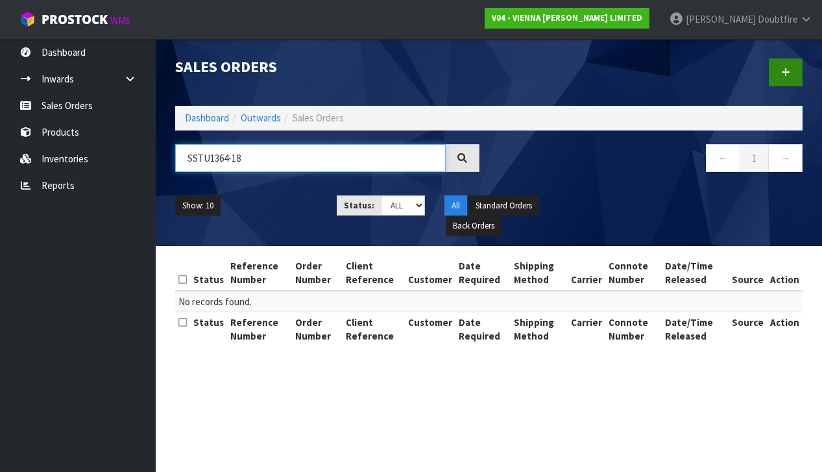
type input "SSTU1364-18"
click at [790, 76] on link at bounding box center [786, 72] width 34 height 28
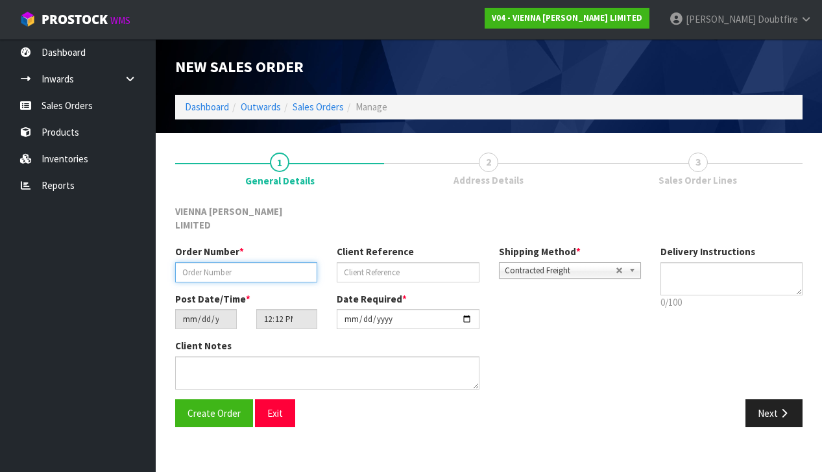
paste input "SSTU1364-18"
type input "SSTU1364-18"
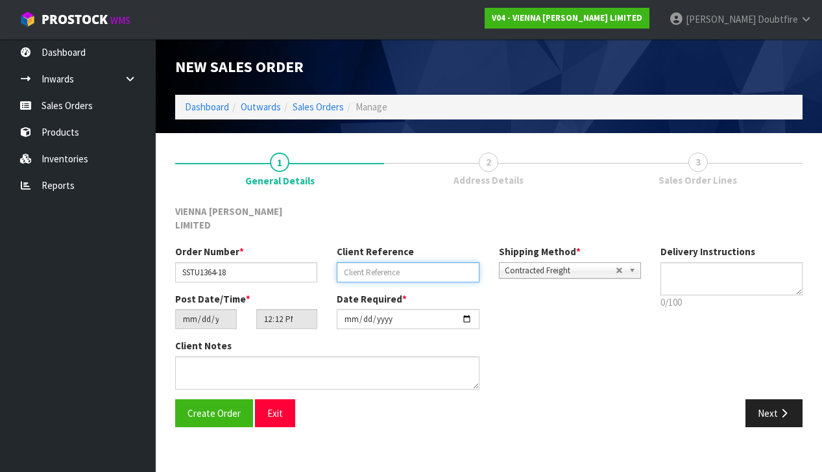
click at [400, 262] on input "text" at bounding box center [408, 272] width 142 height 20
type input "SPATIAL STUDIO BURNLEY"
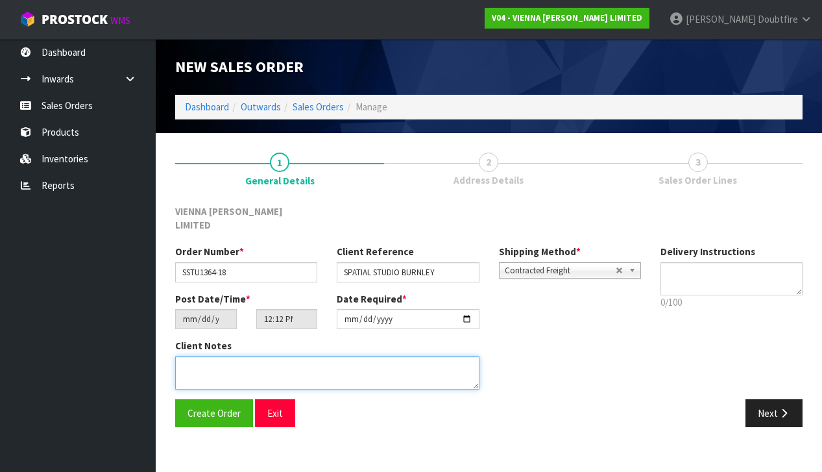
click at [226, 356] on textarea at bounding box center [327, 372] width 304 height 33
type textarea "SPATIAL STUDIO BURNLEY"
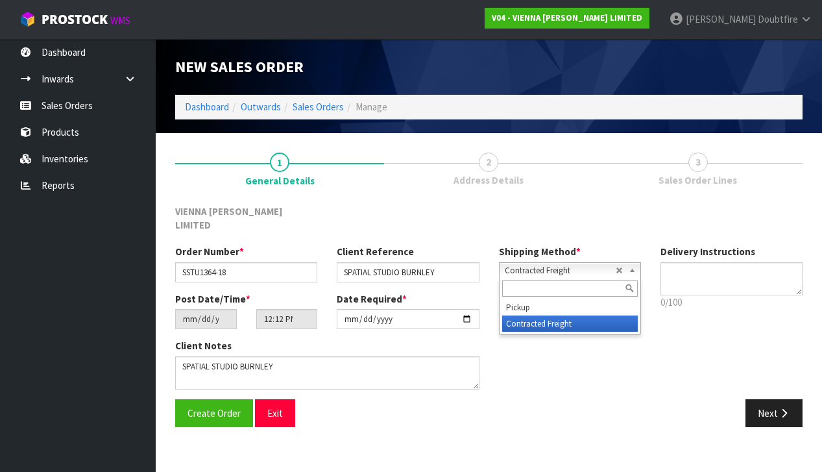
click at [566, 263] on span "Contracted Freight" at bounding box center [560, 271] width 111 height 16
drag, startPoint x: 505, startPoint y: 301, endPoint x: 509, endPoint y: 292, distance: 9.9
click at [505, 315] on li "Contracted Freight" at bounding box center [570, 323] width 136 height 16
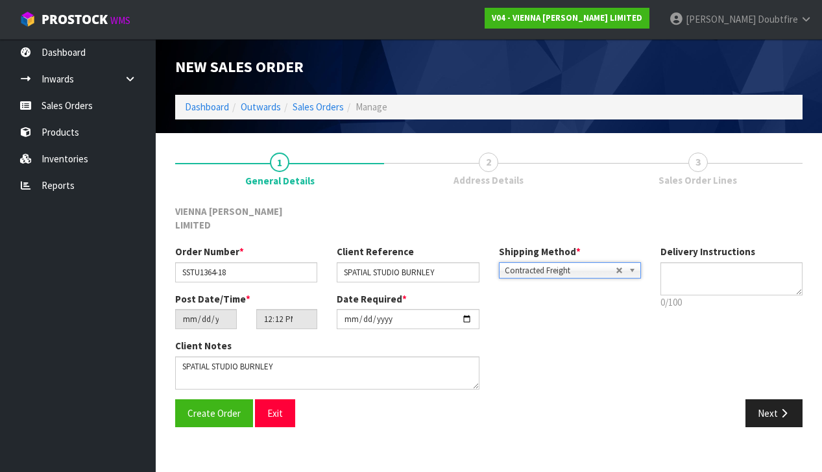
click at [511, 292] on div "Post Date/Time * [DATE] 12:12:00.000 Date Required * [DATE]" at bounding box center [407, 315] width 485 height 47
click at [519, 263] on span "Contracted Freight" at bounding box center [560, 271] width 111 height 16
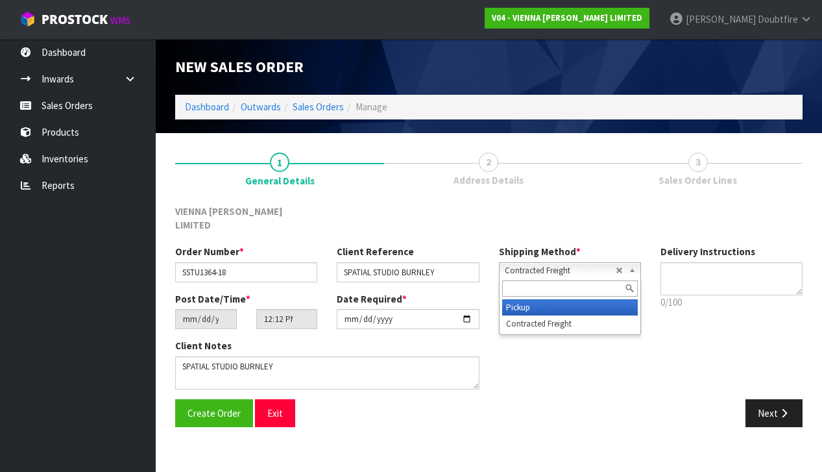
drag, startPoint x: 522, startPoint y: 290, endPoint x: 514, endPoint y: 286, distance: 8.7
click at [522, 299] on li "Pickup" at bounding box center [570, 307] width 136 height 16
click at [550, 263] on span "Pickup" at bounding box center [560, 271] width 111 height 16
click at [541, 299] on li "Pickup" at bounding box center [570, 307] width 136 height 16
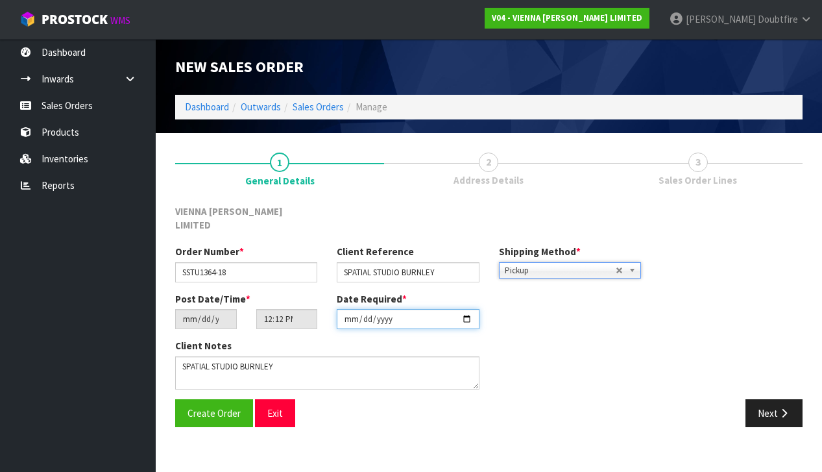
click at [349, 310] on input "[DATE]" at bounding box center [408, 319] width 142 height 20
type input "[DATE]"
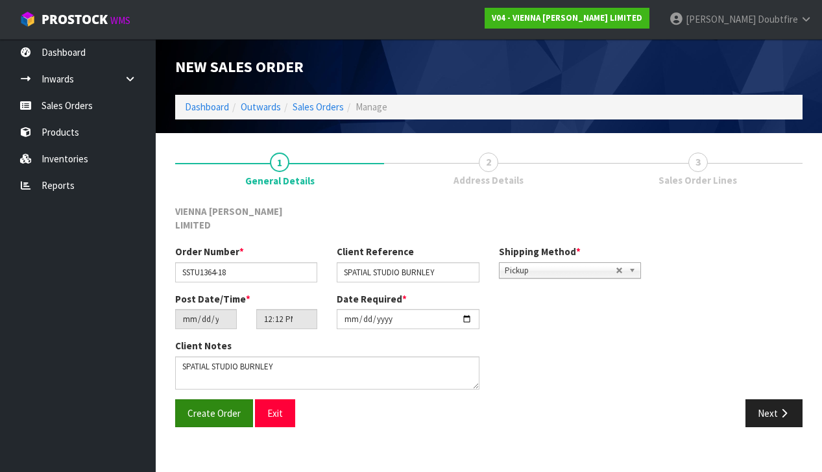
drag, startPoint x: 234, startPoint y: 422, endPoint x: 218, endPoint y: 406, distance: 22.9
click at [234, 422] on section "1 General Details 2 Address Details 3 Sales Order Lines VIENNA [PERSON_NAME] LI…" at bounding box center [489, 289] width 666 height 313
drag, startPoint x: 212, startPoint y: 394, endPoint x: 204, endPoint y: 393, distance: 7.8
click at [212, 407] on span "Create Order" at bounding box center [214, 413] width 53 height 12
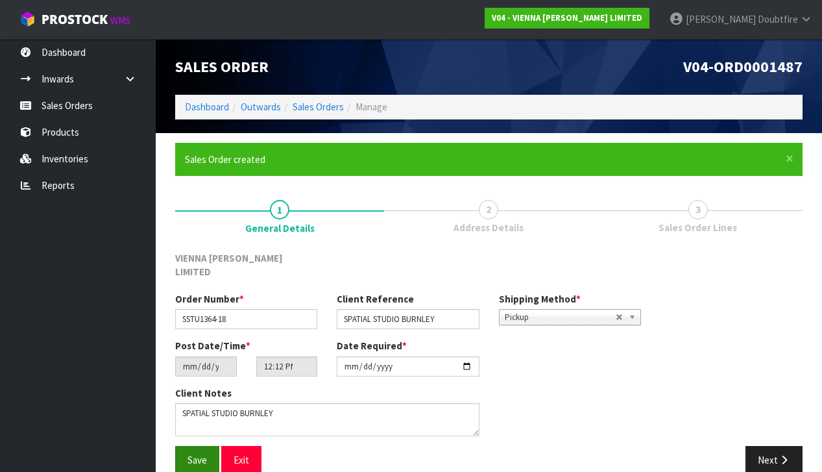
click at [198, 454] on span "Save" at bounding box center [197, 460] width 19 height 12
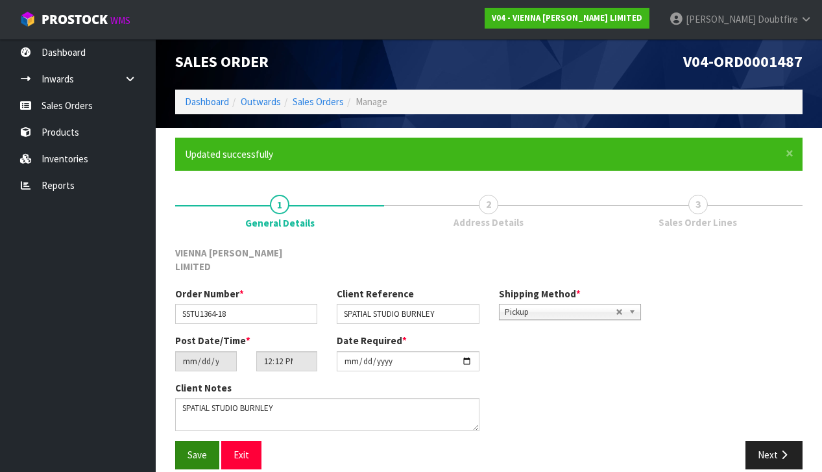
scroll to position [5, 0]
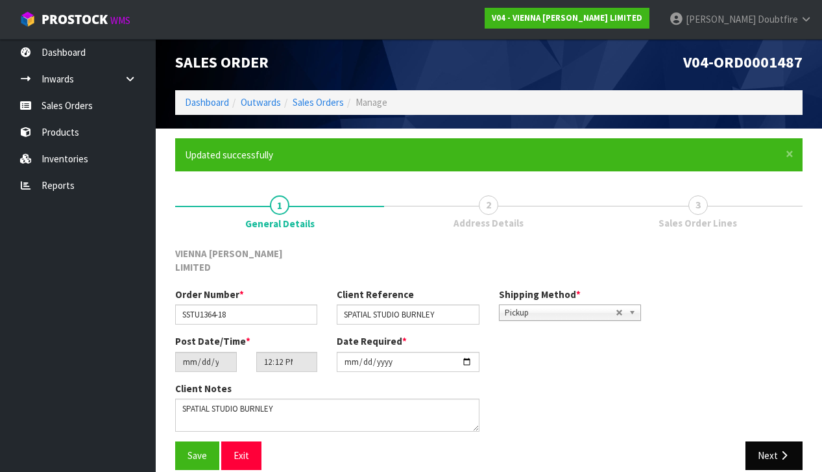
click at [786, 450] on icon "button" at bounding box center [784, 455] width 12 height 10
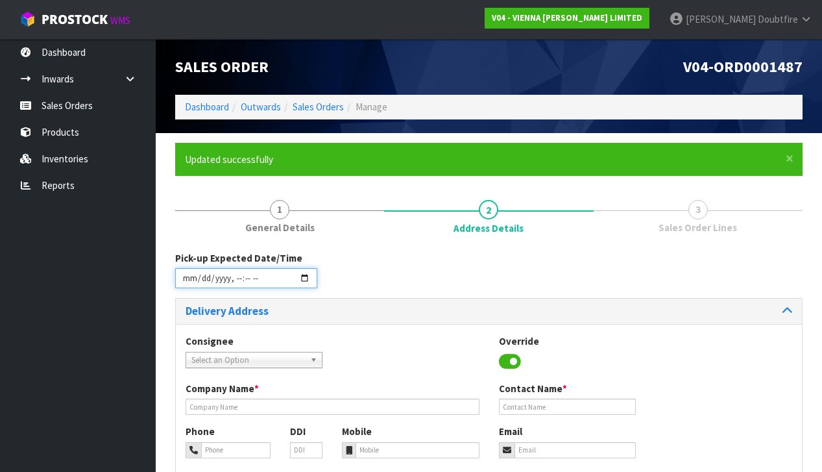
click at [185, 284] on input "datetime-local" at bounding box center [246, 278] width 142 height 20
click at [189, 284] on input "datetime-local" at bounding box center [246, 278] width 142 height 20
click at [206, 285] on input "datetime-local" at bounding box center [246, 278] width 142 height 20
type input "[DATE]T12:13"
click at [365, 271] on div "Pick-up Expected Date/Time" at bounding box center [488, 274] width 647 height 47
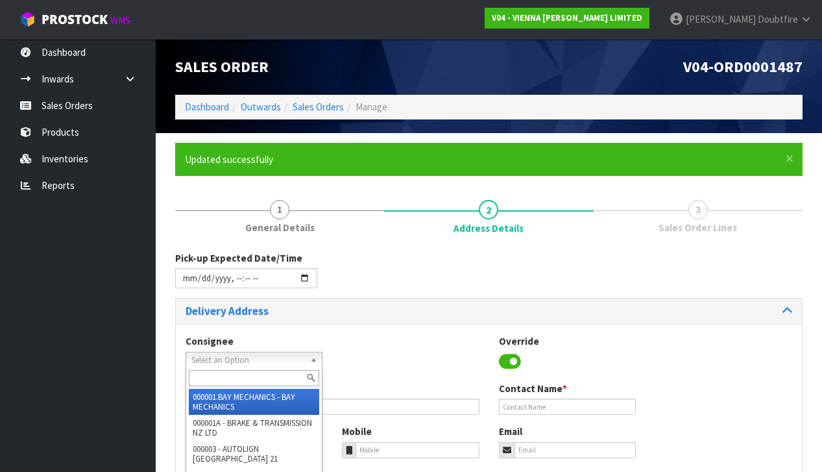
click at [202, 356] on span "Select an Option" at bounding box center [248, 360] width 114 height 16
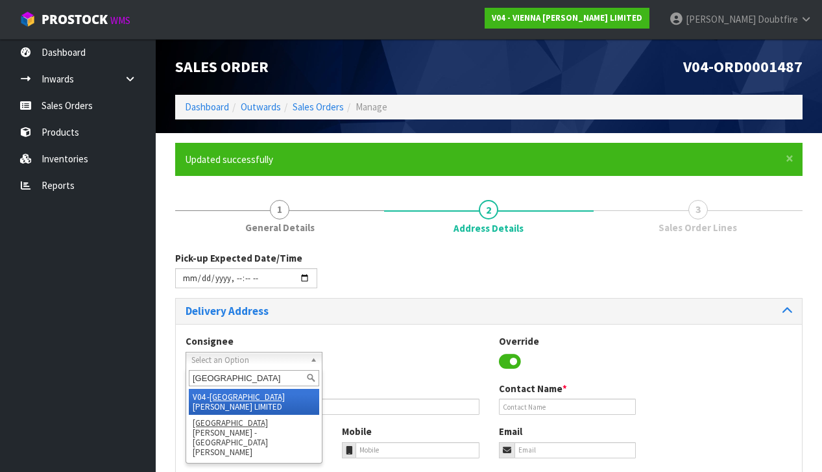
type input "[GEOGRAPHIC_DATA]"
click at [234, 393] on em "[GEOGRAPHIC_DATA]" at bounding box center [247, 396] width 75 height 11
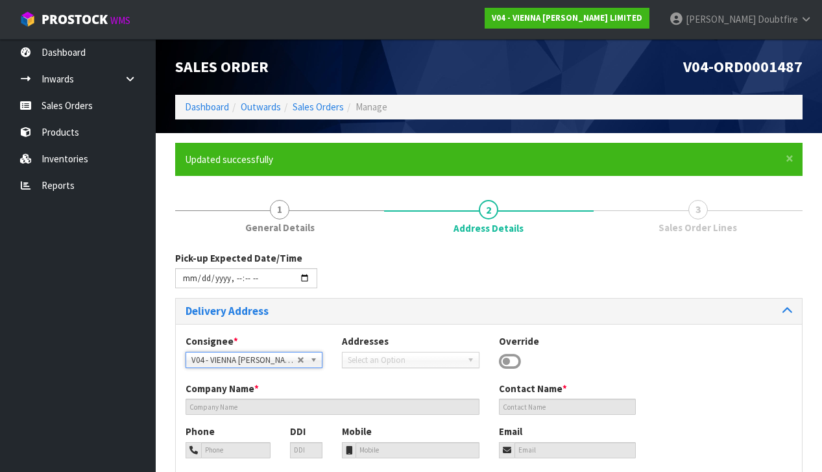
type input "VIENNA [PERSON_NAME] LIMITED"
type input "[PERSON_NAME]"
type input "[PHONE_NUMBER]"
type input "[PERSON_NAME][EMAIL_ADDRESS][DOMAIN_NAME]"
type input "2 ROXBURGH ST"
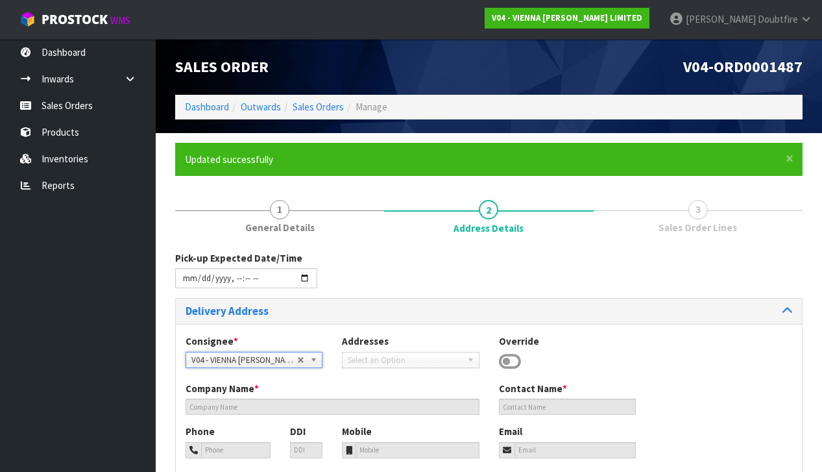
type input "1023"
type input "[GEOGRAPHIC_DATA]"
type input "NEWMARKET"
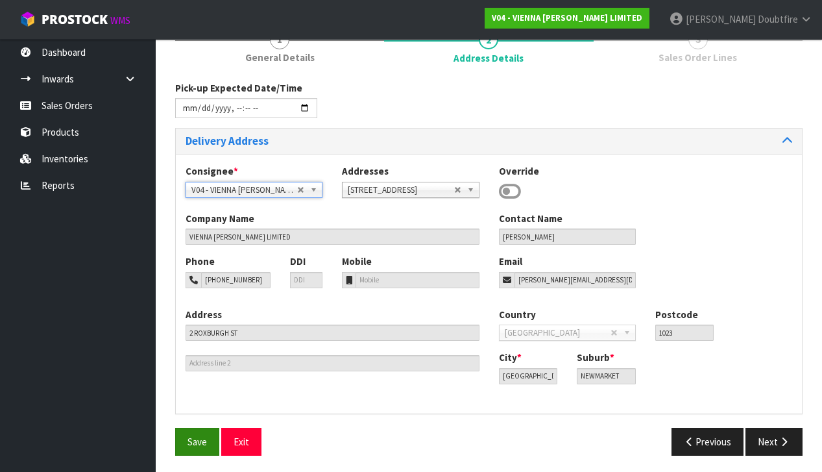
scroll to position [169, 0]
click at [193, 436] on span "Save" at bounding box center [197, 442] width 19 height 12
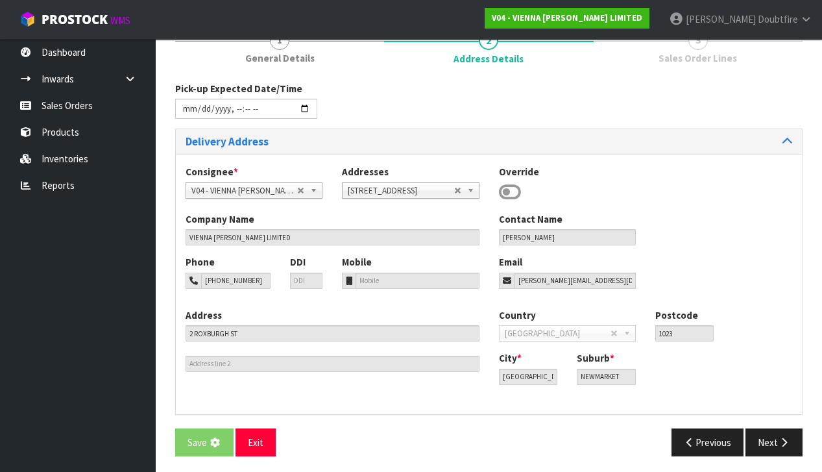
scroll to position [0, 0]
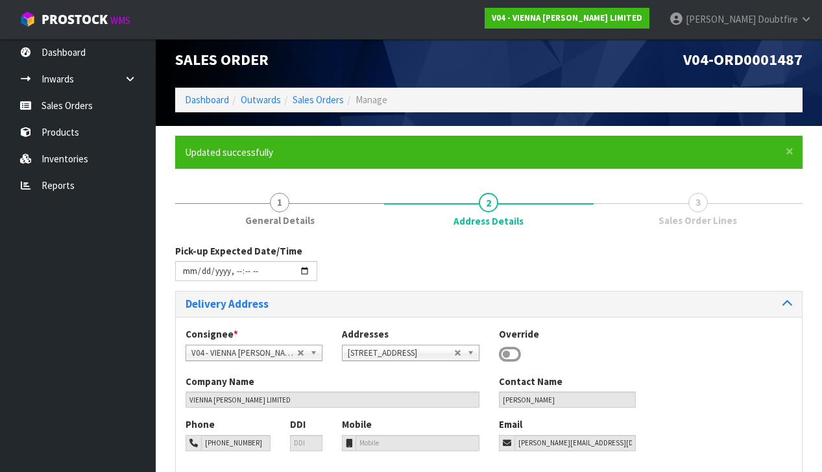
type input "[DATE]T12:13"
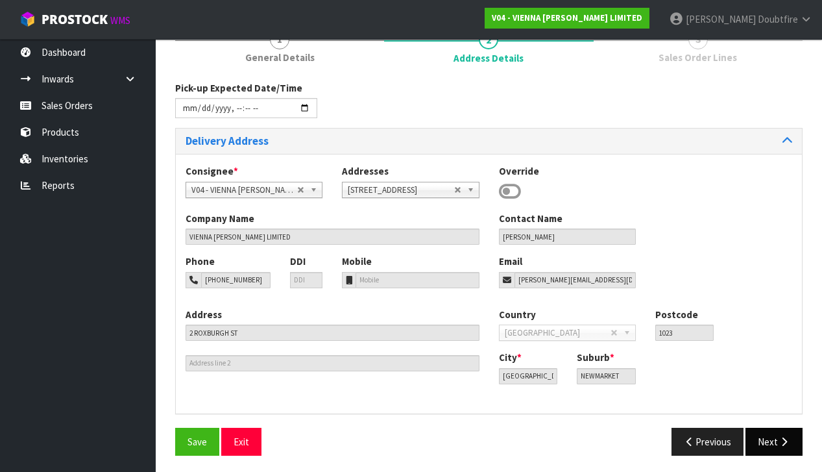
scroll to position [169, 0]
click at [771, 438] on button "Next" at bounding box center [774, 442] width 57 height 28
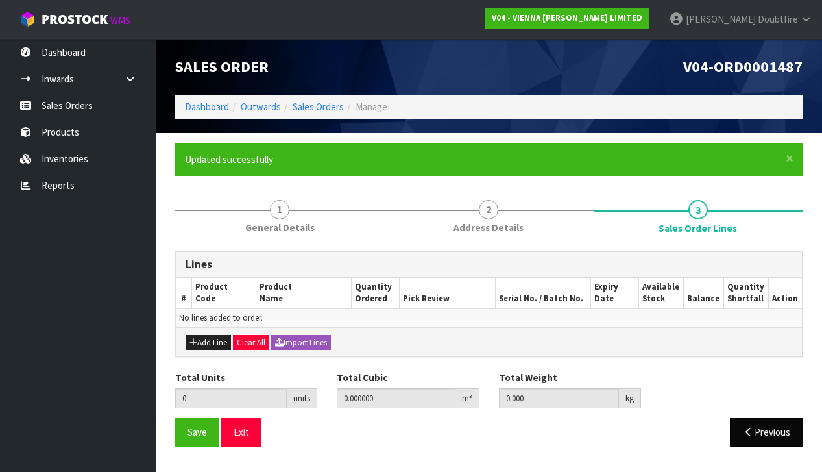
scroll to position [0, 0]
click at [210, 341] on button "Add Line" at bounding box center [208, 343] width 45 height 16
type input "0"
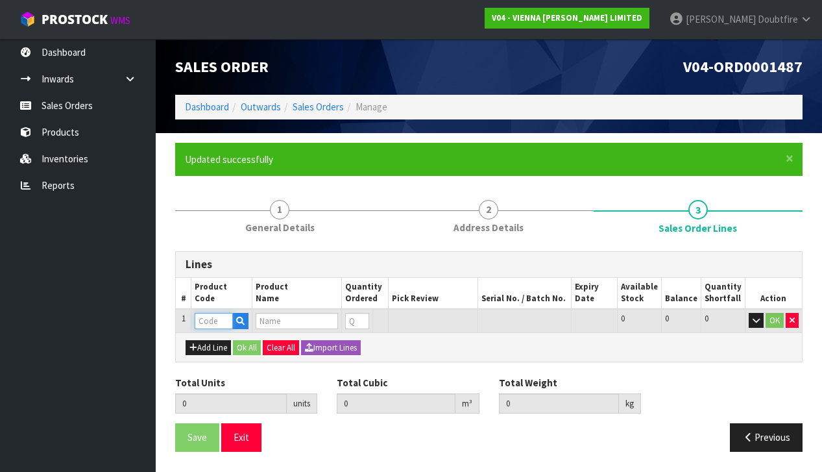
click at [205, 319] on input "text" at bounding box center [214, 321] width 38 height 16
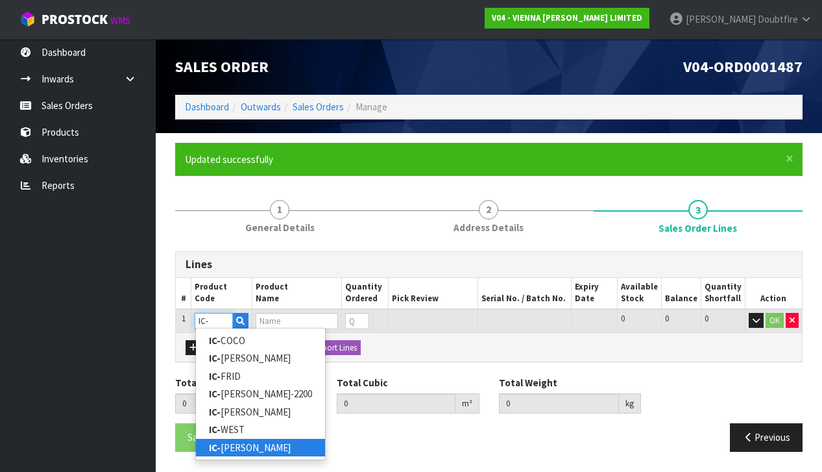
type input "IC-"
click at [260, 443] on link "IC- [PERSON_NAME]" at bounding box center [260, 448] width 129 height 18
type input "IC-[PERSON_NAME]"
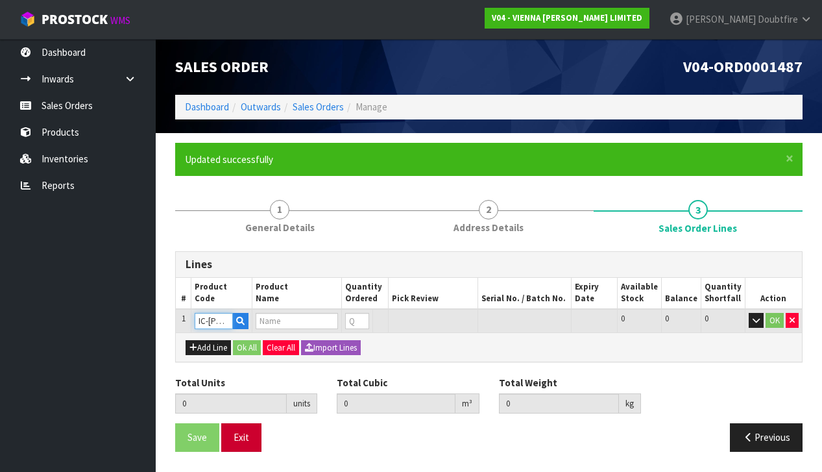
type input "0.000000"
type input "0.000"
type input "ICONS WESTWOOD [PERSON_NAME] 600X120X15/4MM"
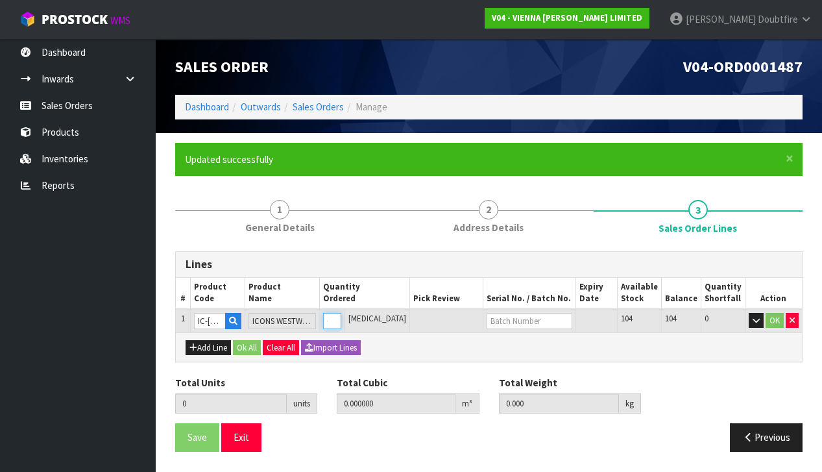
type input "1"
type input "0.0244"
type input "15"
click at [341, 316] on input "1" at bounding box center [332, 321] width 18 height 16
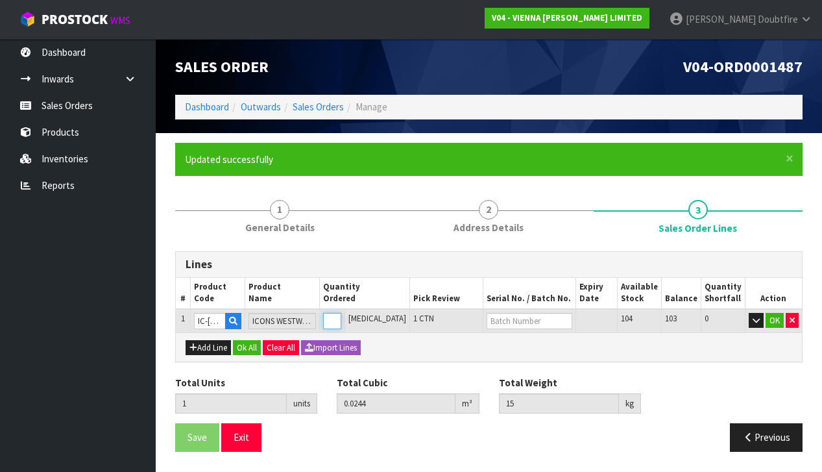
type input "0"
type input "4"
type input "0.0976"
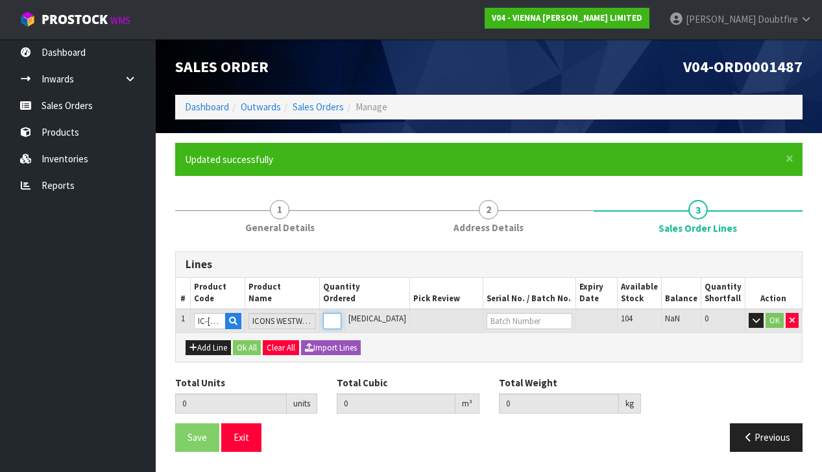
type input "60"
type input "4"
type input "40"
type input "1.07148"
type input "610"
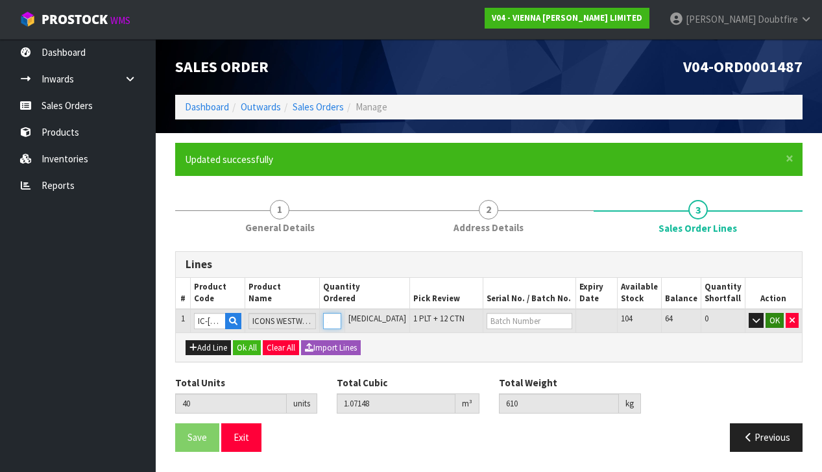
type input "40"
click at [771, 319] on button "OK" at bounding box center [775, 321] width 18 height 16
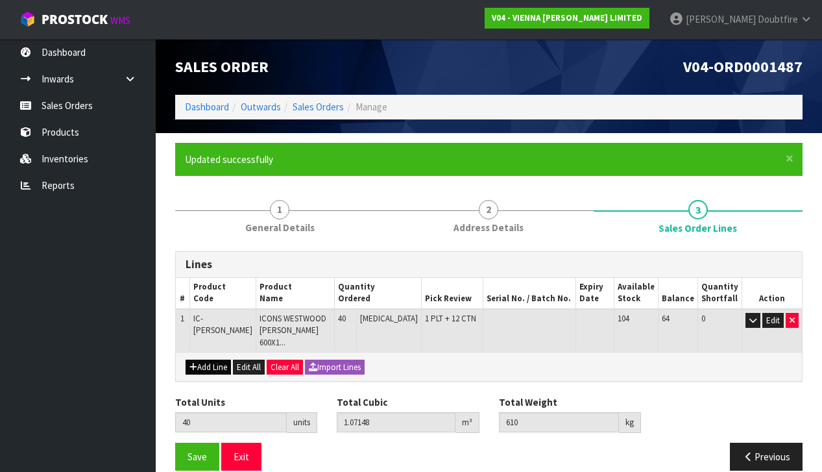
click at [201, 359] on button "Add Line" at bounding box center [208, 367] width 45 height 16
type input "0"
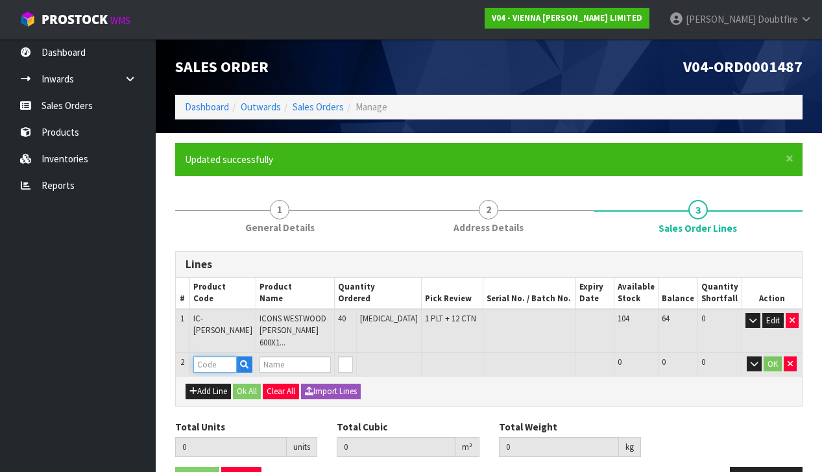
click at [206, 356] on input "text" at bounding box center [214, 364] width 43 height 16
type input "PARA"
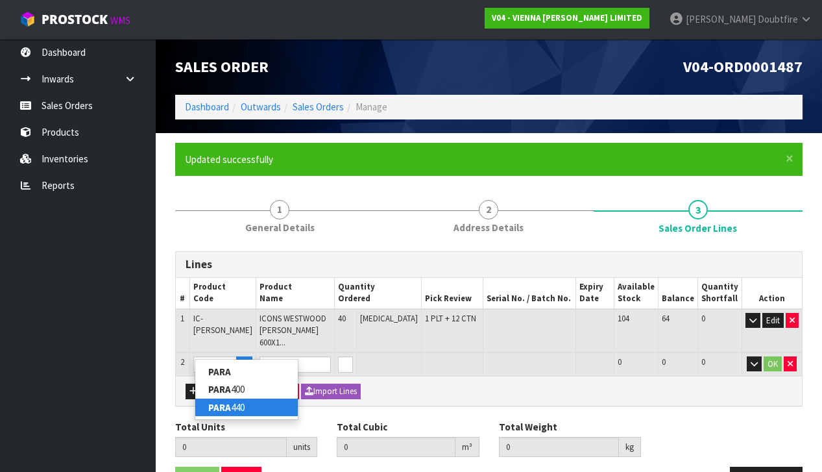
click at [237, 408] on link "PARA 440" at bounding box center [246, 407] width 103 height 18
type input "PARA 440"
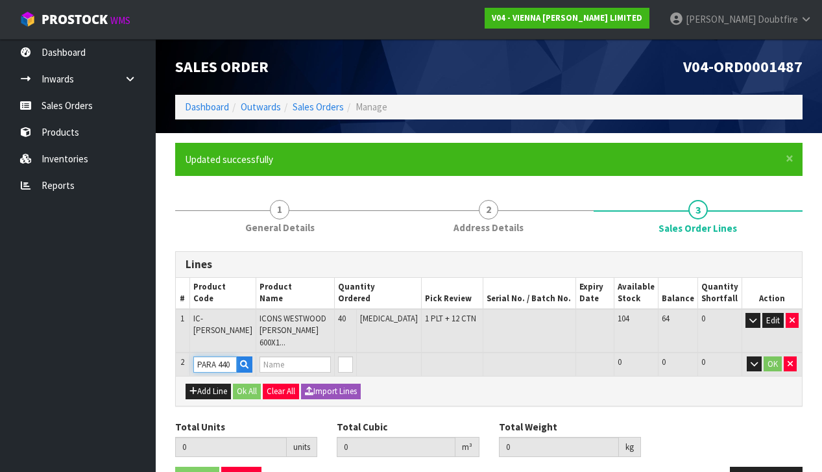
type input "40"
type input "1.07148"
type input "610"
type input "PARABOND 440"
type input "1"
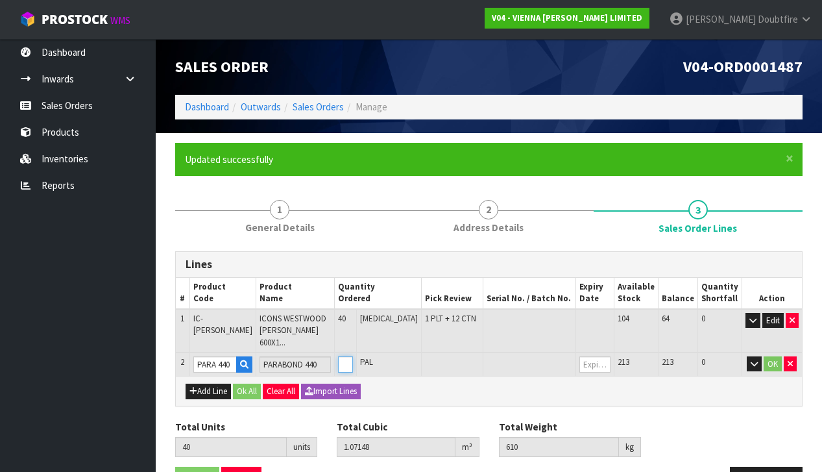
type input "41"
type input "1.09218"
type input "625.8"
click at [353, 356] on input "1" at bounding box center [345, 364] width 15 height 16
type input "2"
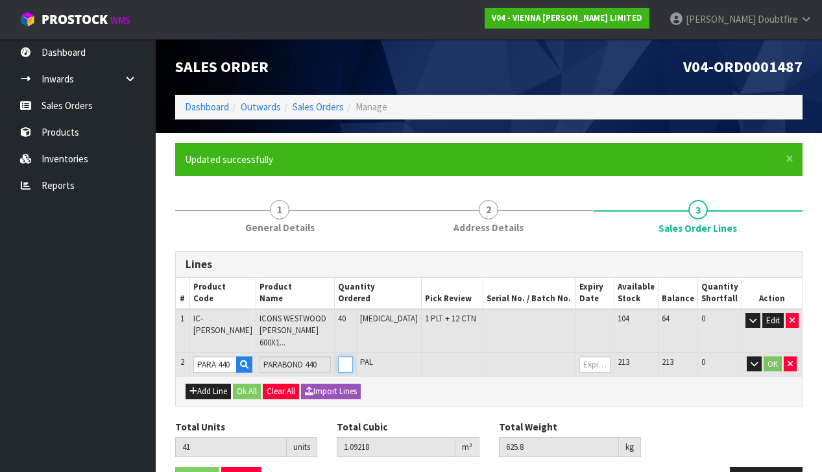
type input "42"
type input "1.11288"
type input "641.6"
click at [353, 356] on input "2" at bounding box center [345, 364] width 15 height 16
type input "3"
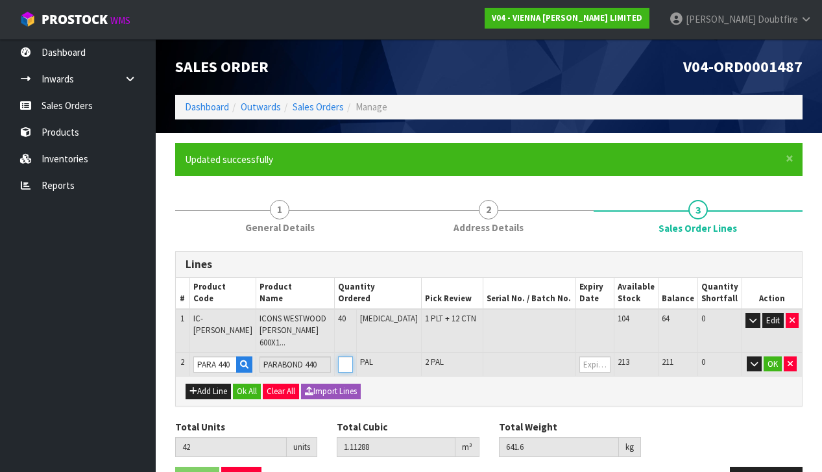
type input "43"
type input "1.13358"
type input "657.4"
click at [353, 356] on input "3" at bounding box center [345, 364] width 15 height 16
type input "4"
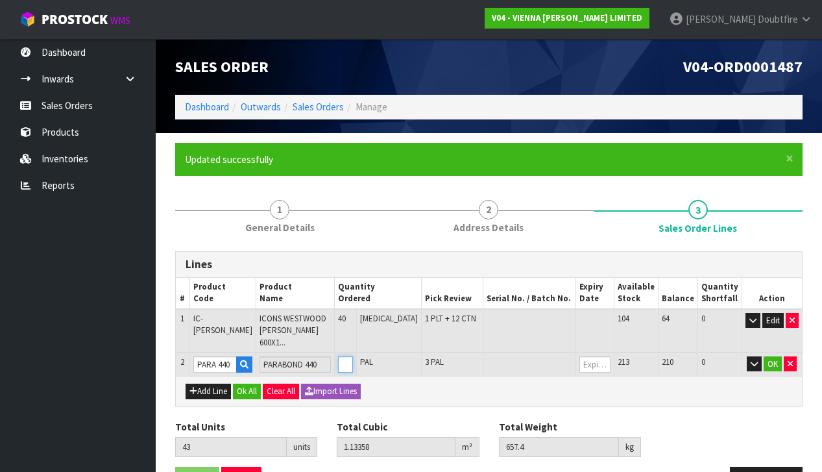
type input "44"
type input "1.15428"
type input "673.2"
click at [353, 356] on input "4" at bounding box center [345, 364] width 15 height 16
type input "5"
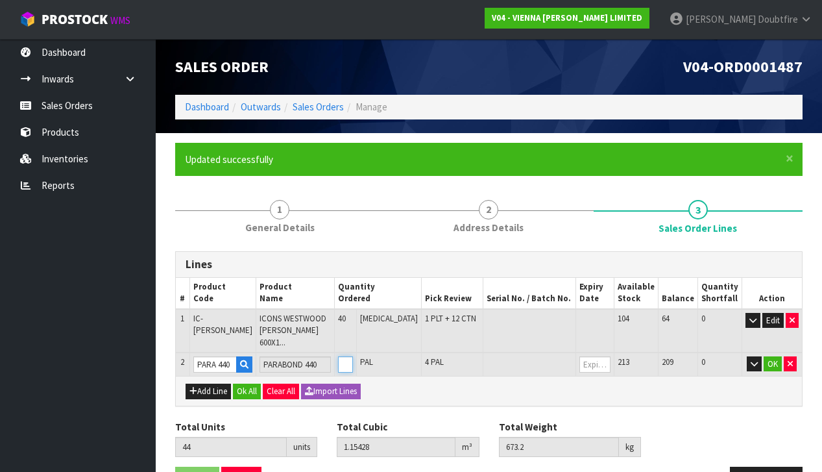
type input "45"
type input "1.17498"
type input "689"
click at [353, 356] on input "5" at bounding box center [345, 364] width 15 height 16
click at [768, 356] on button "OK" at bounding box center [773, 364] width 18 height 16
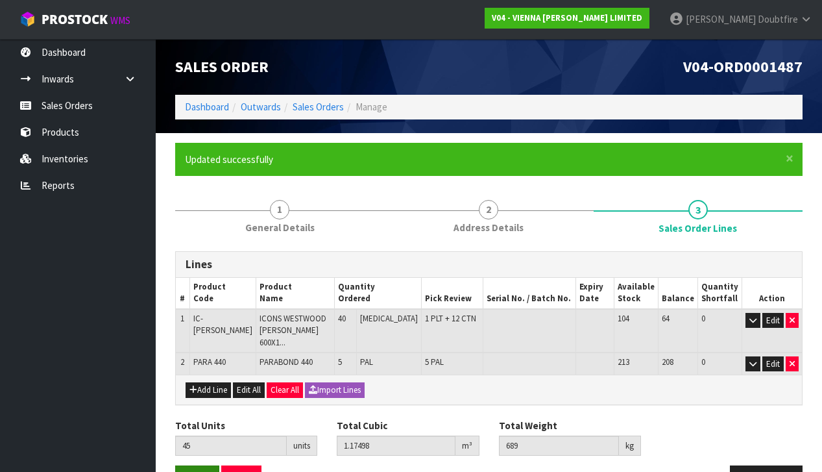
click at [194, 471] on span "Save" at bounding box center [197, 479] width 19 height 12
click at [193, 471] on span "Save" at bounding box center [197, 479] width 19 height 12
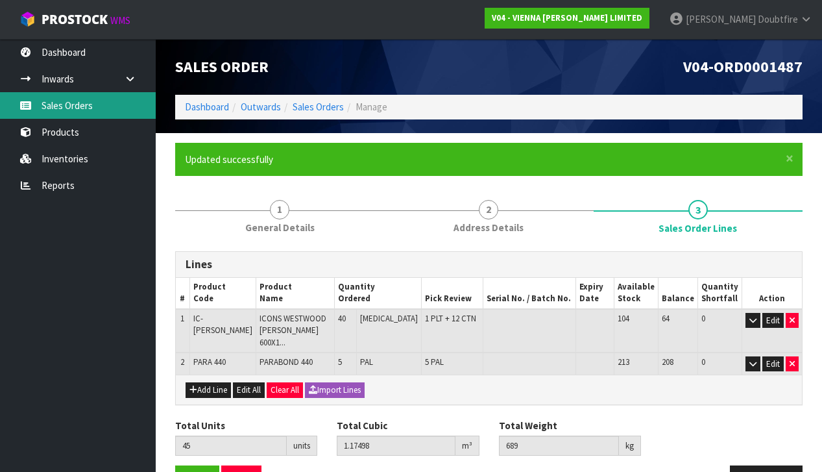
click at [75, 103] on link "Sales Orders" at bounding box center [78, 105] width 156 height 27
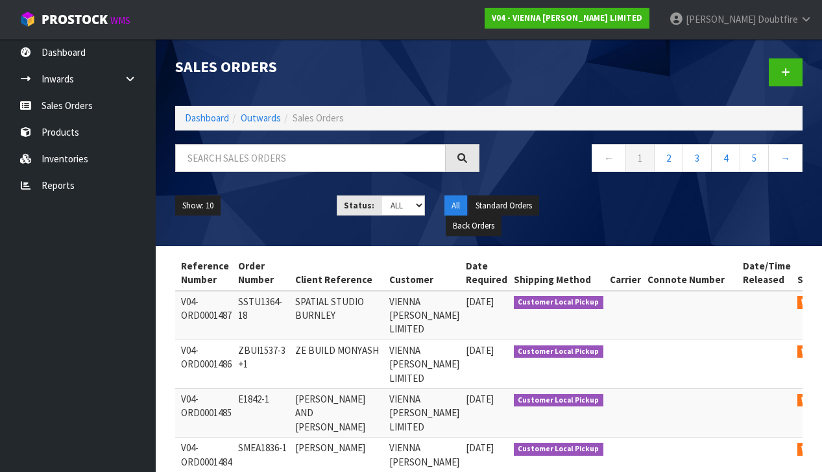
scroll to position [0, 77]
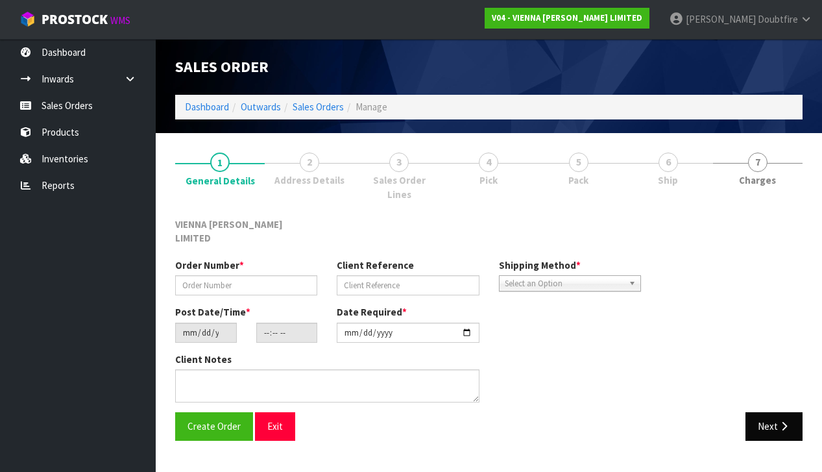
type input "SSTU1364-18"
type input "SPATIAL STUDIO BURNLEY"
type input "[DATE]"
type input "12:12:00.000"
type input "[DATE]"
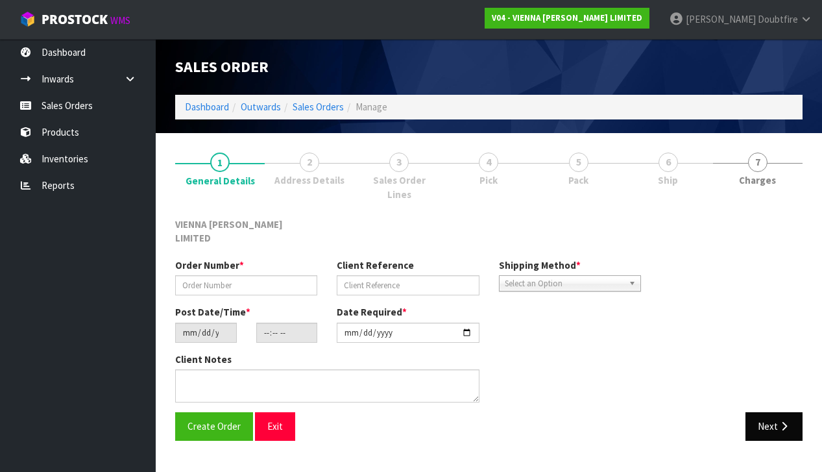
type textarea "SPATIAL STUDIO BURNLEY"
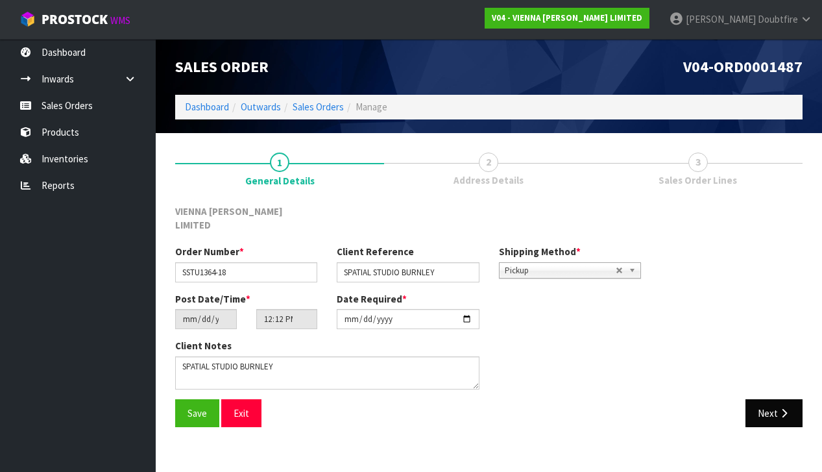
click at [776, 399] on button "Next" at bounding box center [774, 413] width 57 height 28
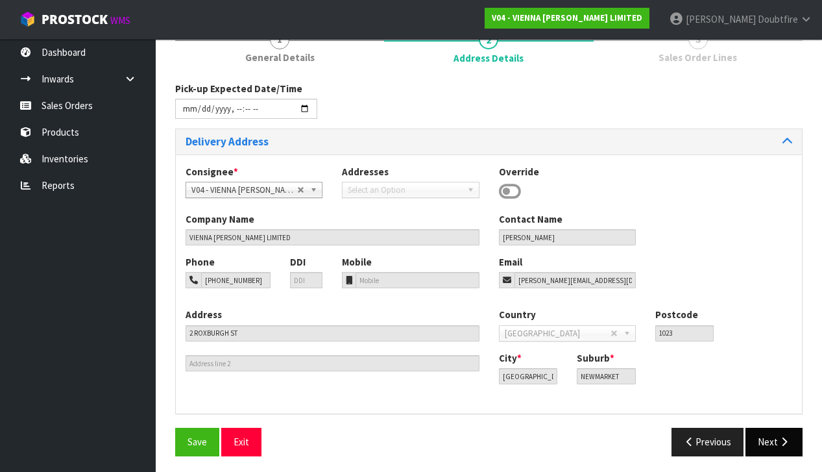
scroll to position [122, 0]
click at [776, 433] on button "Next" at bounding box center [774, 442] width 57 height 28
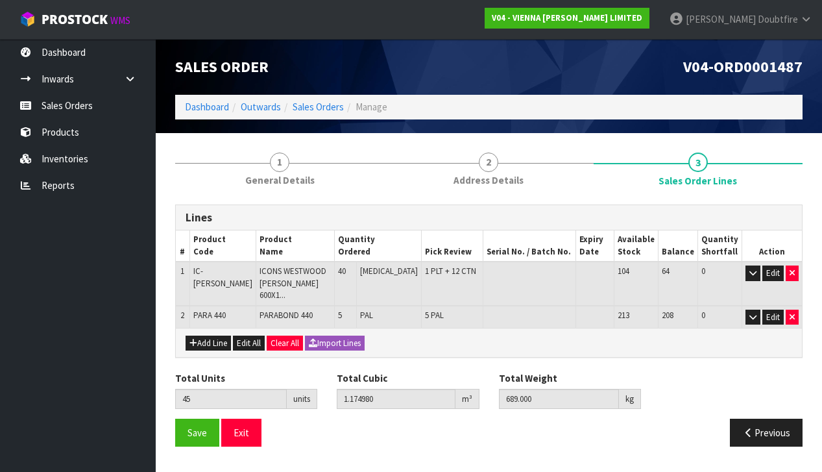
scroll to position [0, 0]
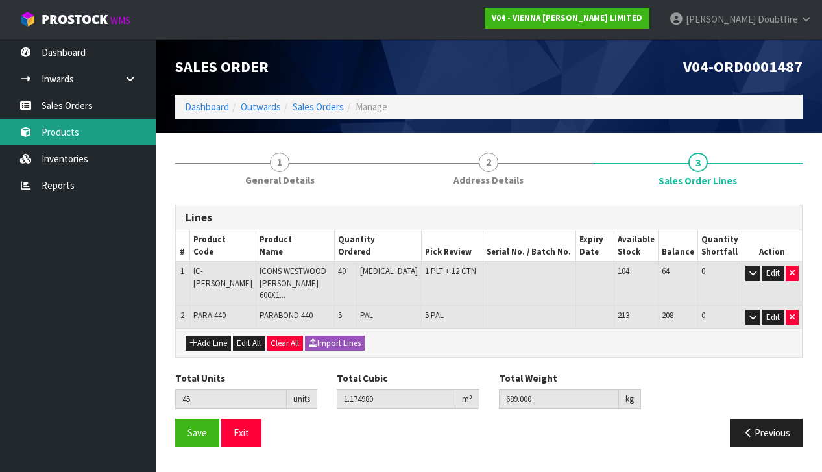
click at [68, 135] on link "Products" at bounding box center [78, 132] width 156 height 27
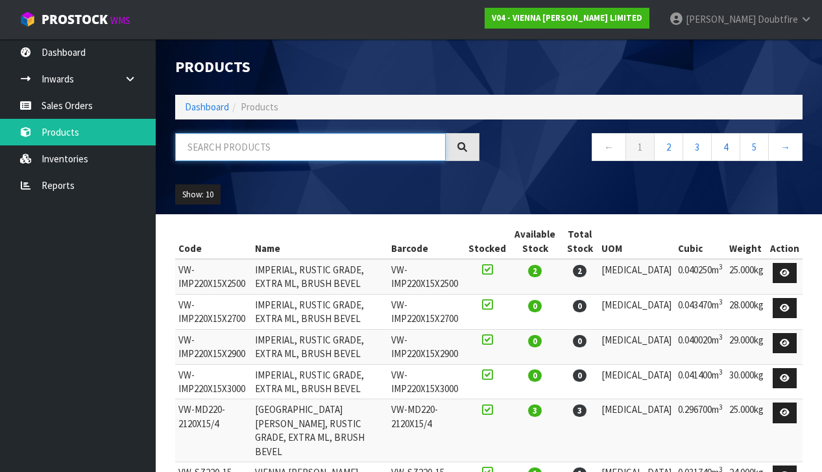
click at [226, 150] on input "text" at bounding box center [310, 147] width 271 height 28
type input "SAZERAC"
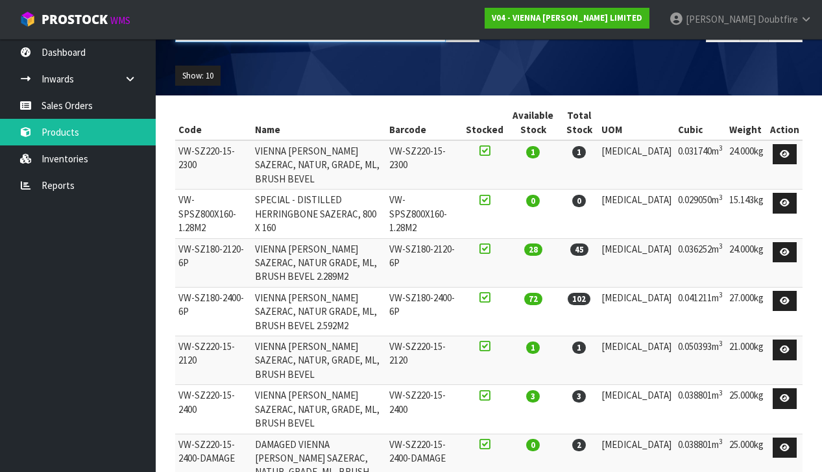
scroll to position [118, 0]
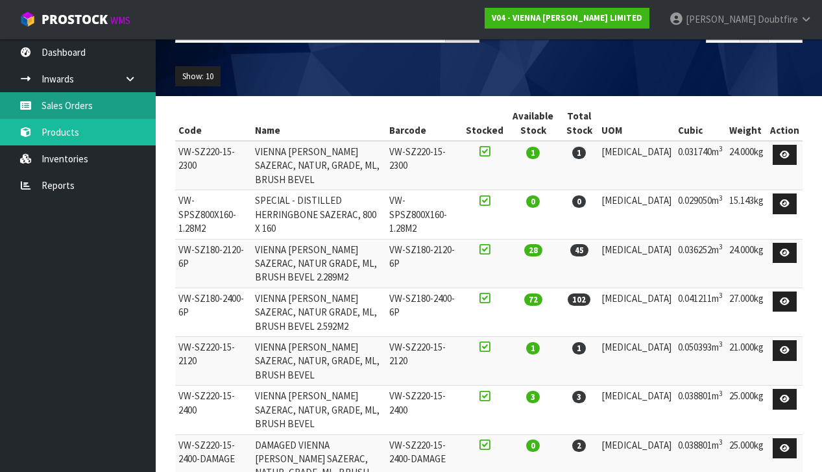
click at [77, 111] on link "Sales Orders" at bounding box center [78, 105] width 156 height 27
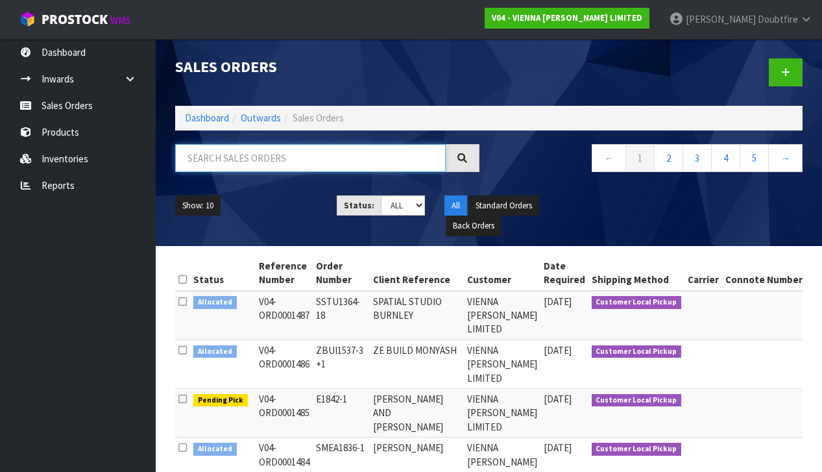
click at [239, 166] on input "text" at bounding box center [310, 158] width 271 height 28
type input "SPATIAL STUDIO"
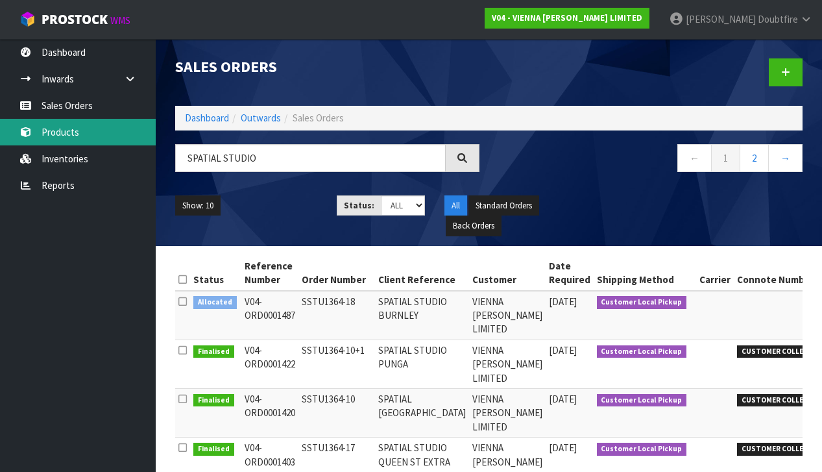
click at [60, 124] on link "Products" at bounding box center [78, 132] width 156 height 27
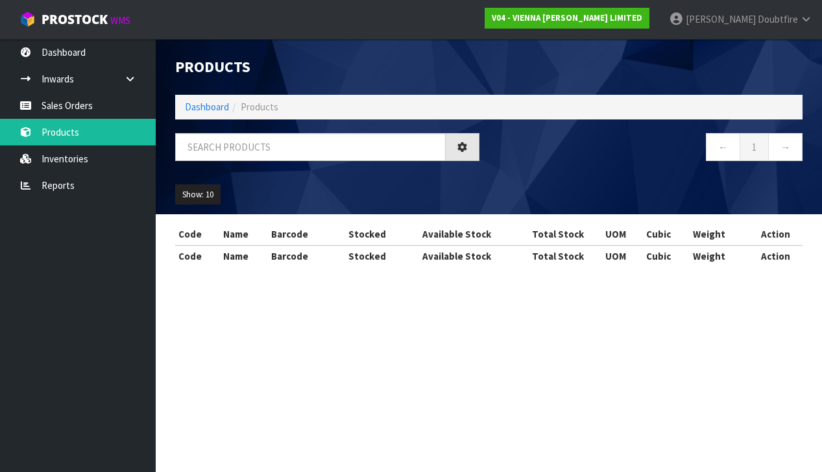
click at [274, 158] on input "text" at bounding box center [310, 147] width 271 height 28
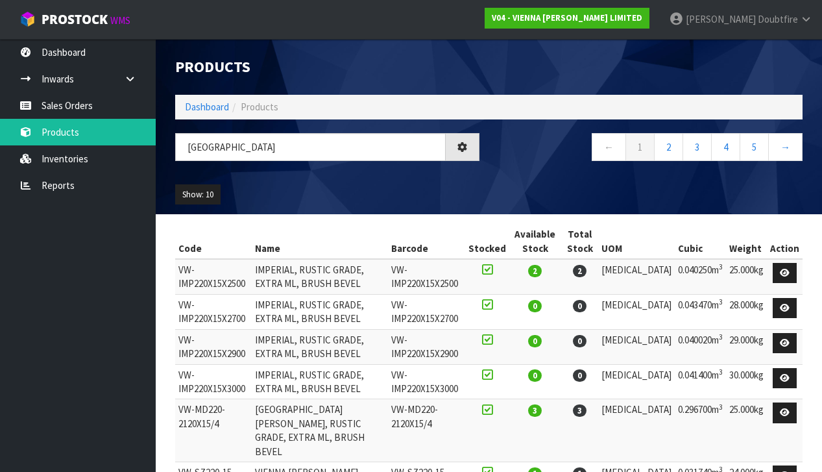
type input "[GEOGRAPHIC_DATA]"
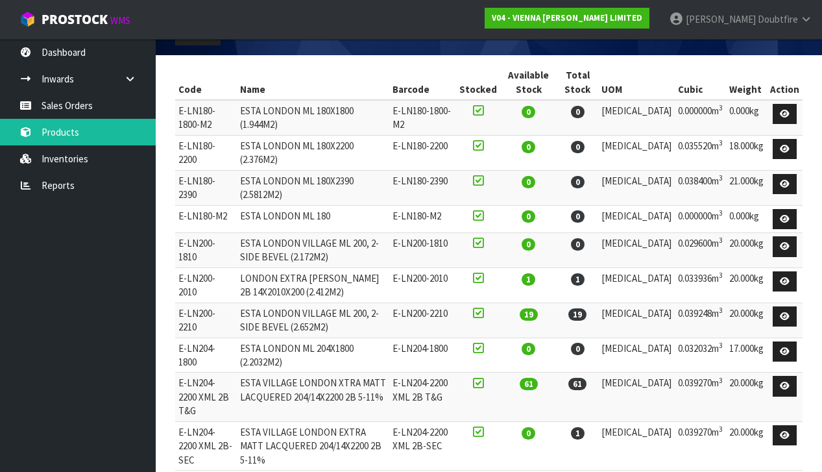
scroll to position [158, 0]
